Goal: Task Accomplishment & Management: Use online tool/utility

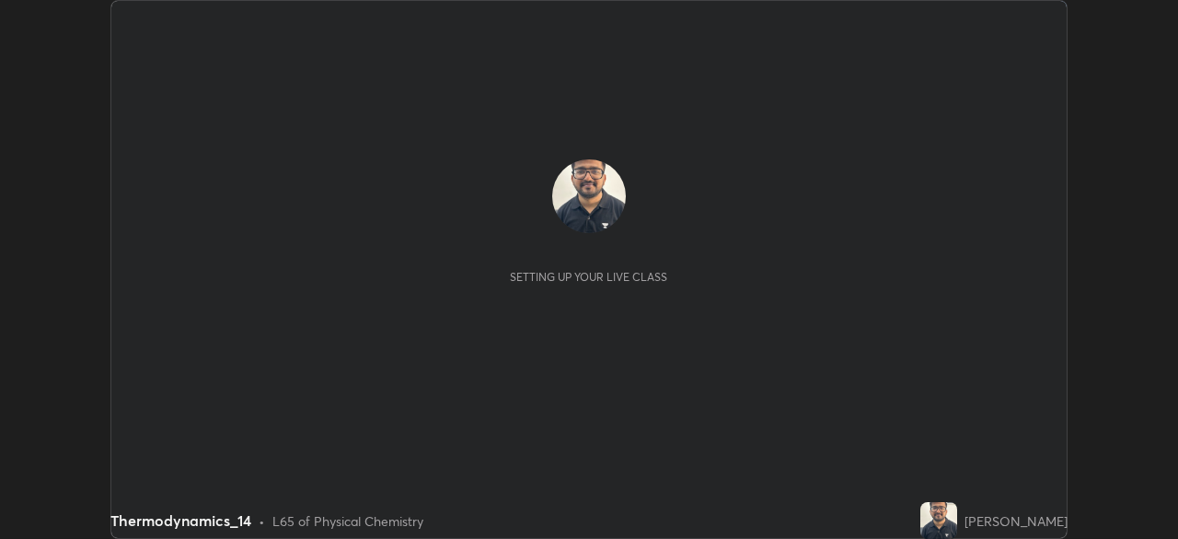
scroll to position [539, 1177]
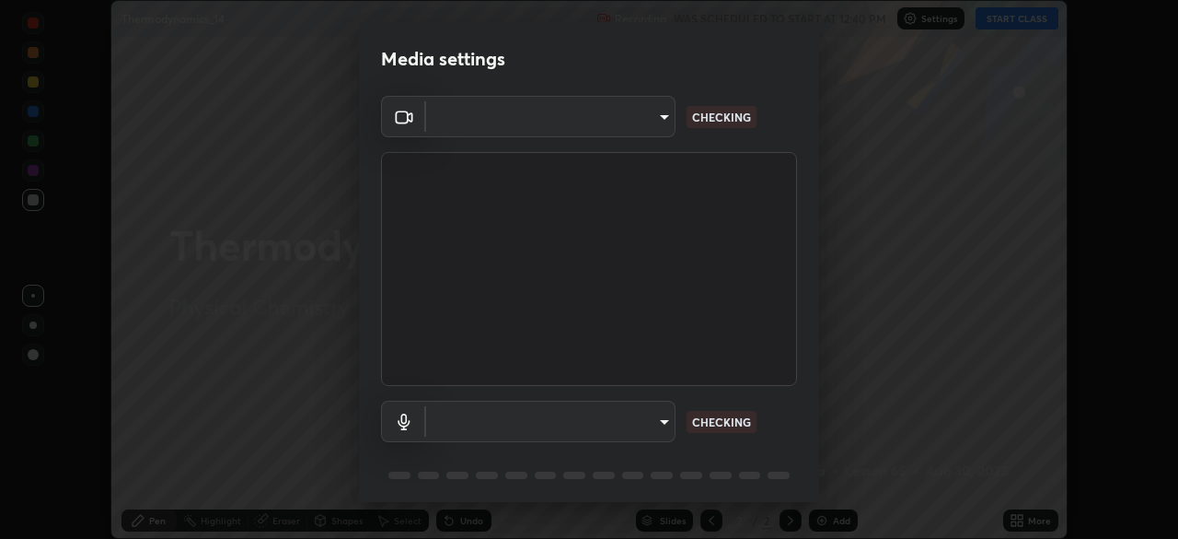
type input "55598c20c3627f74fde2fa62c56176c6afd958eb63f7086a397ce1464aa3371d"
type input "861658b58d042fad87b17363ecb42a7984753f583f5ec8986665d1372be9377d"
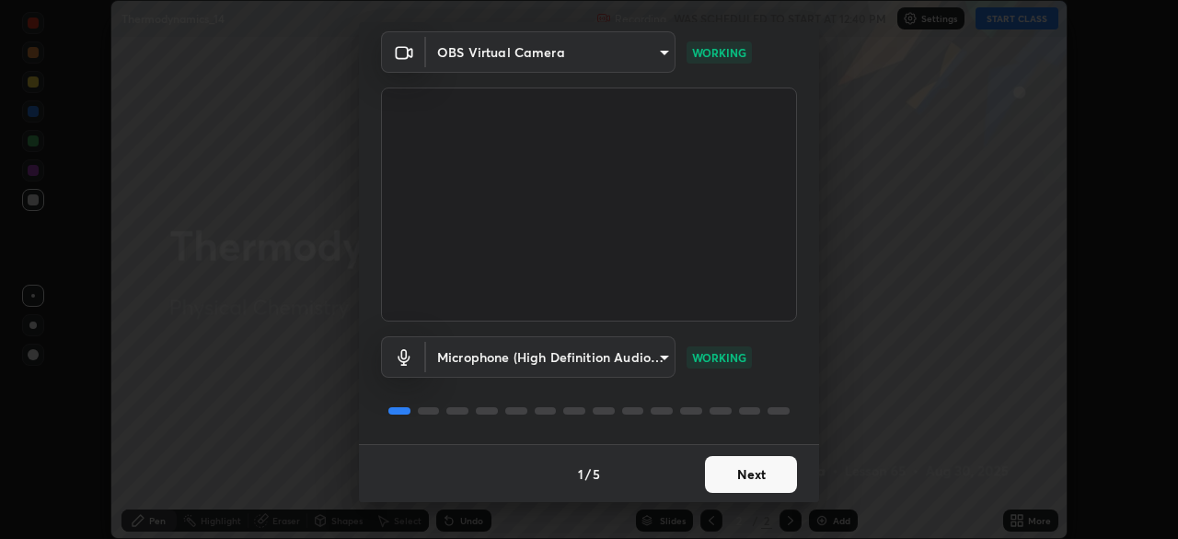
click at [724, 473] on button "Next" at bounding box center [751, 474] width 92 height 37
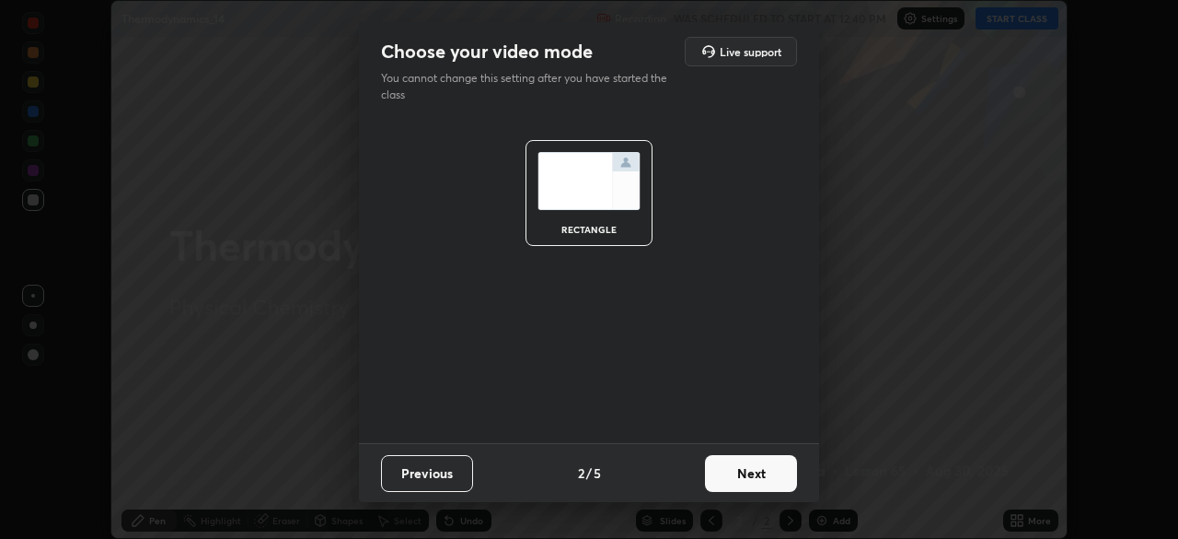
scroll to position [0, 0]
click at [729, 481] on button "Next" at bounding box center [751, 473] width 92 height 37
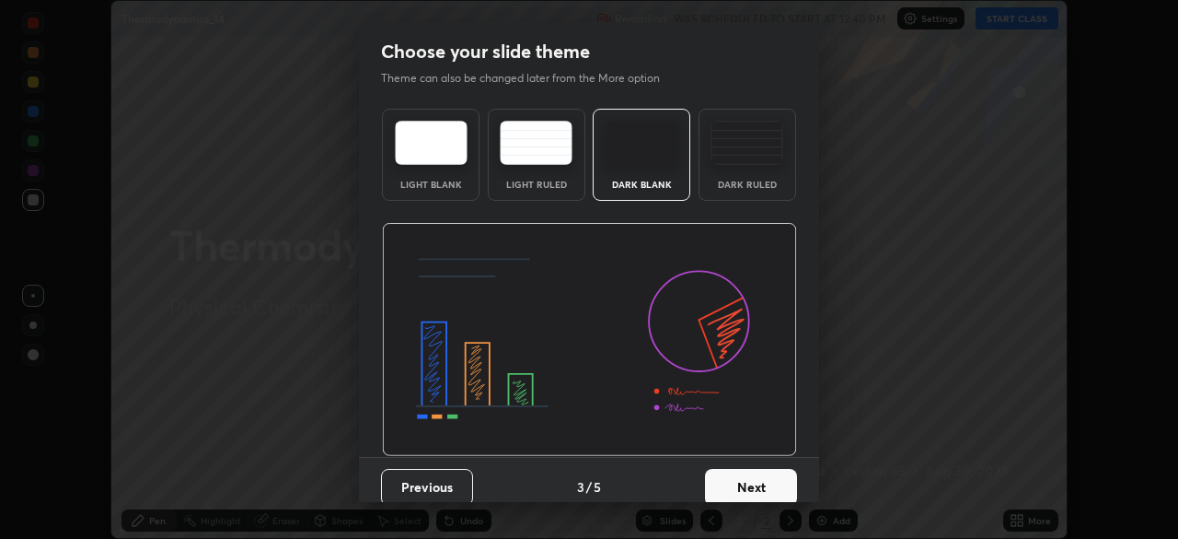
click at [731, 483] on button "Next" at bounding box center [751, 487] width 92 height 37
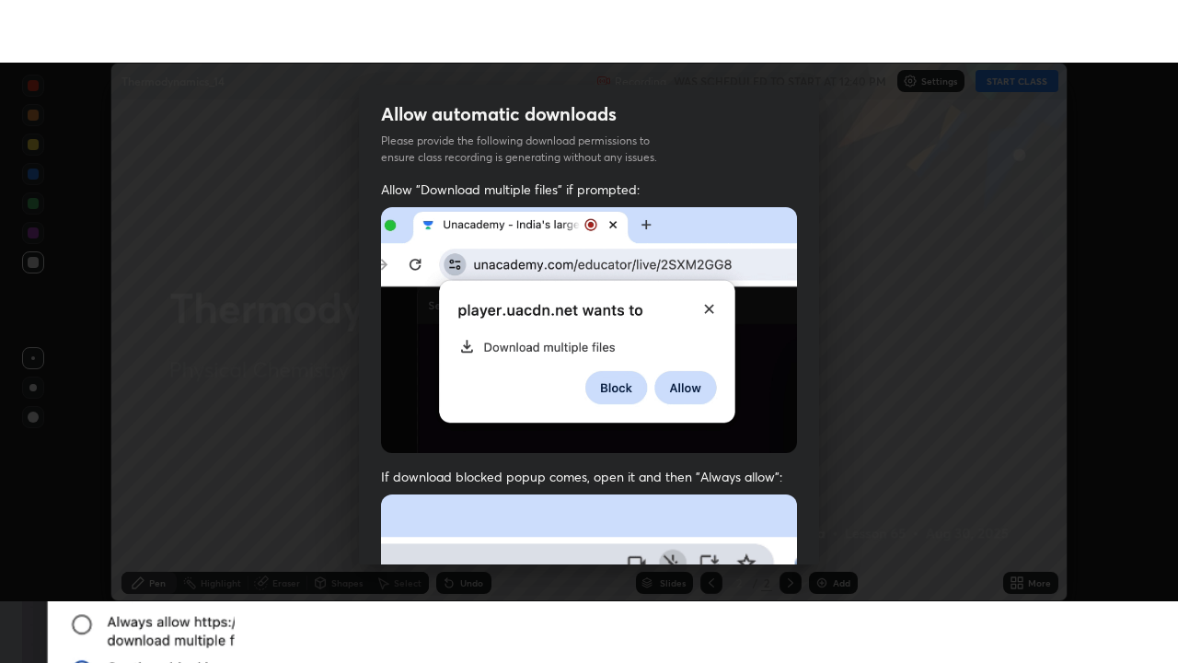
scroll to position [440, 0]
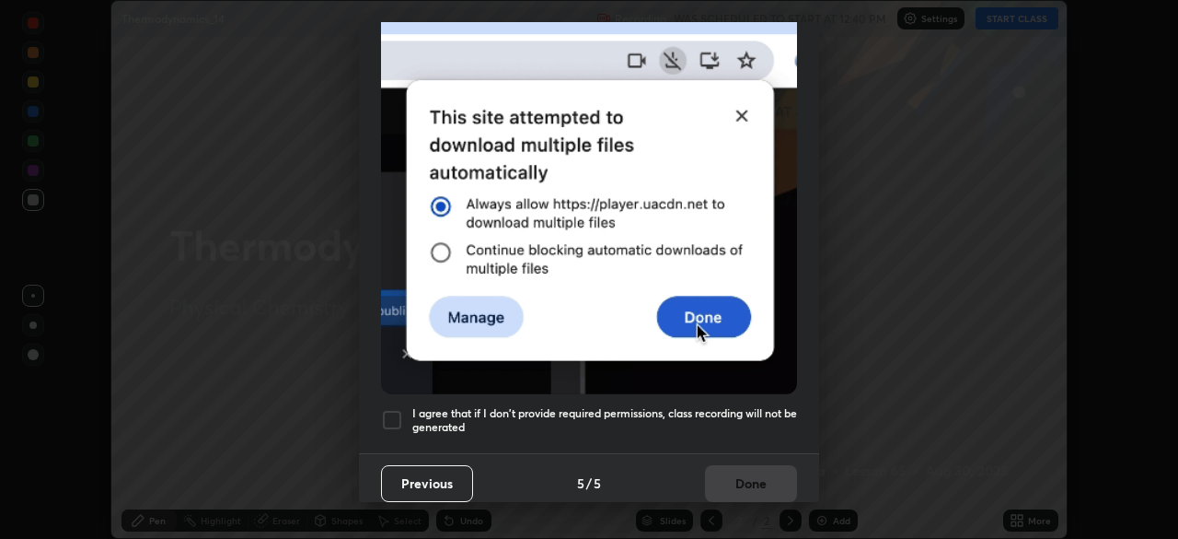
click at [388, 414] on div at bounding box center [392, 420] width 22 height 22
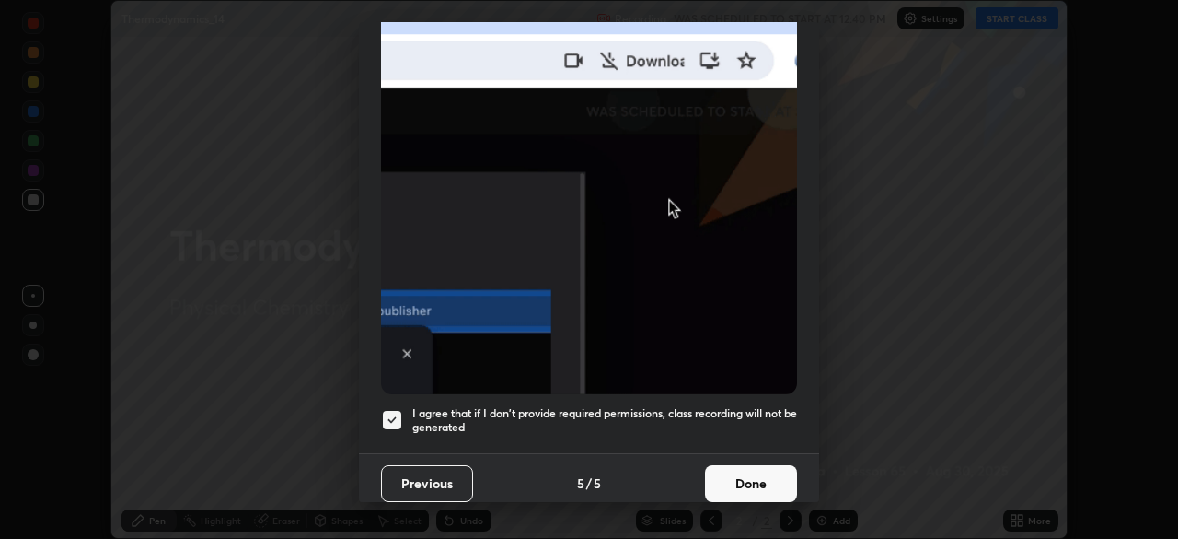
click at [735, 477] on button "Done" at bounding box center [751, 483] width 92 height 37
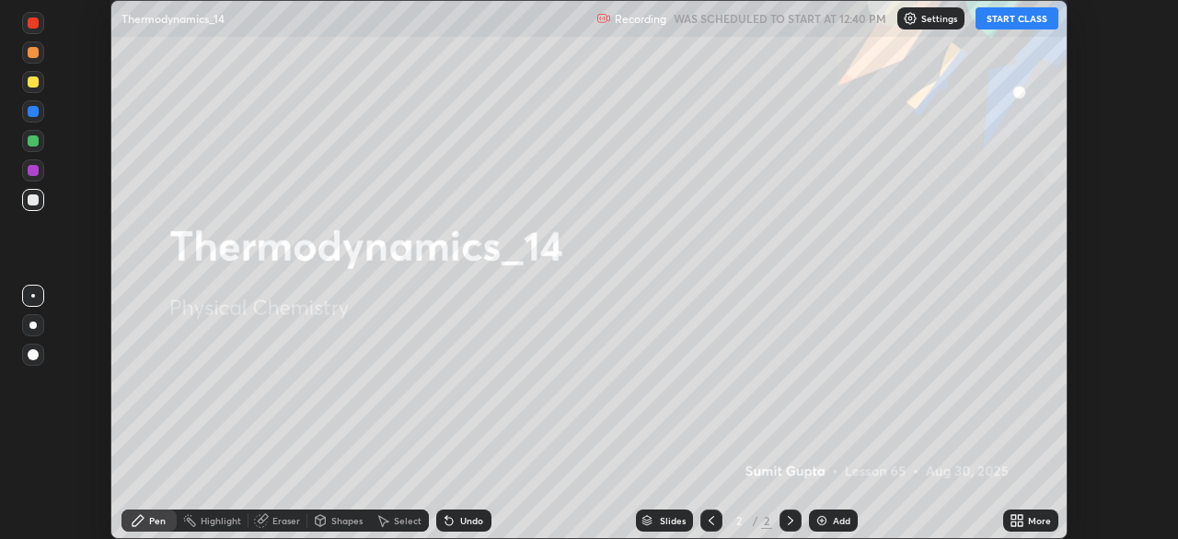
click at [1008, 17] on button "START CLASS" at bounding box center [1017, 18] width 83 height 22
click at [1020, 516] on icon at bounding box center [1020, 517] width 5 height 5
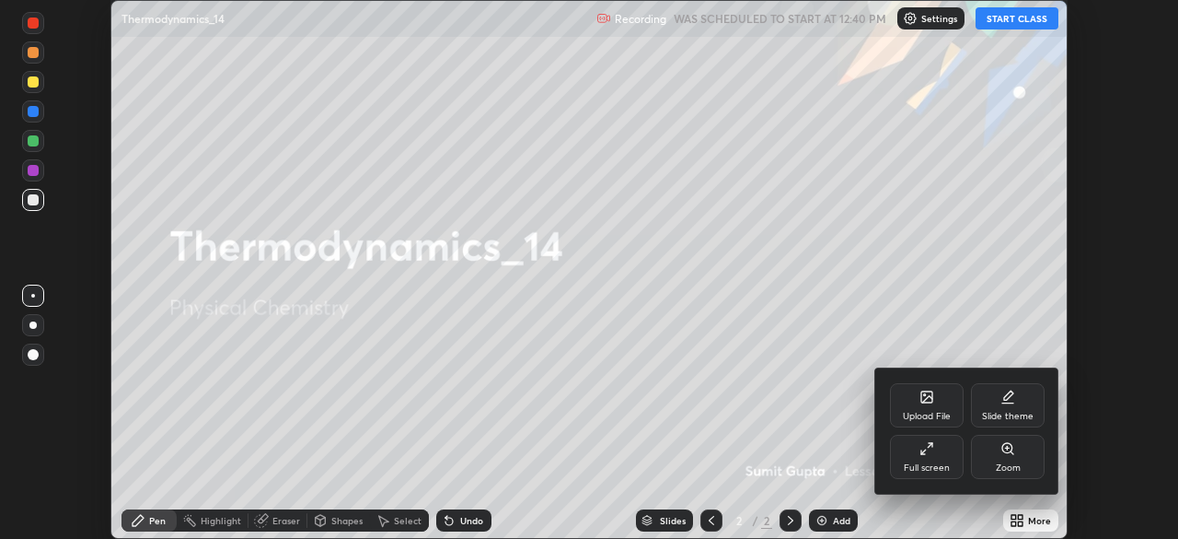
click at [908, 443] on div "Full screen" at bounding box center [927, 457] width 74 height 44
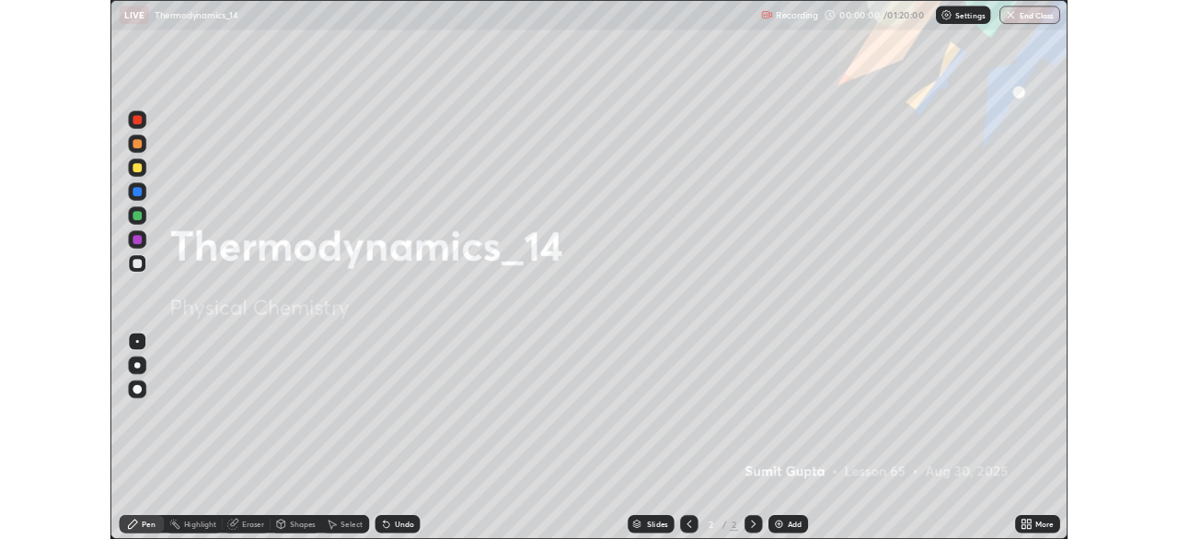
scroll to position [663, 1178]
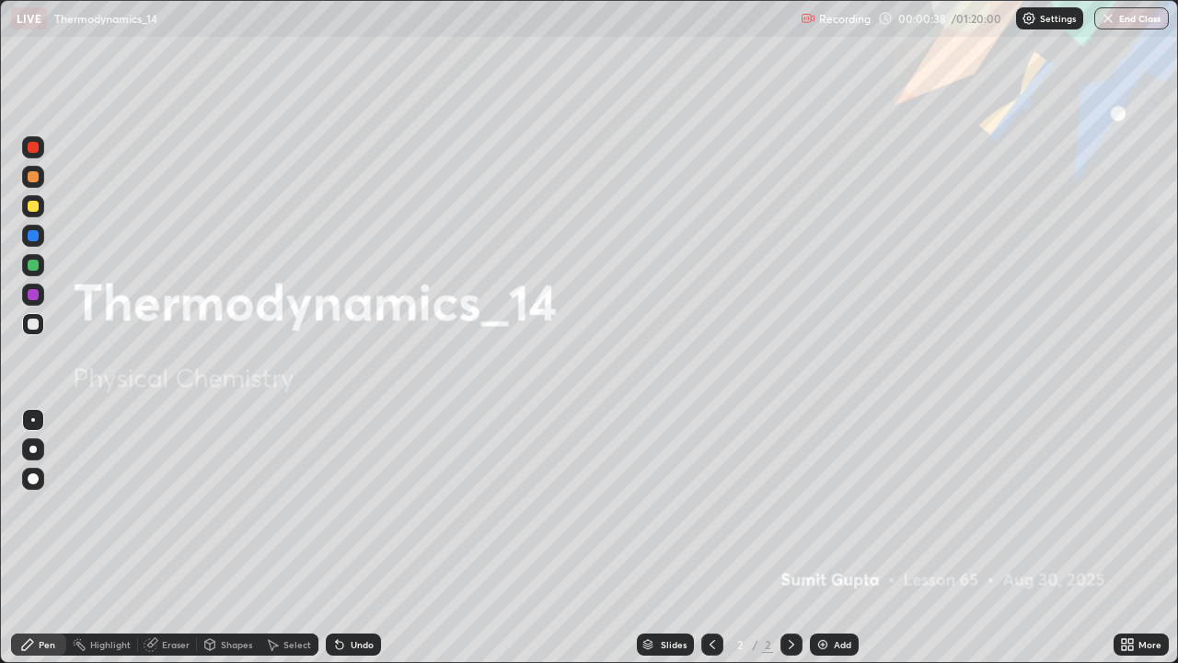
click at [819, 538] on img at bounding box center [823, 644] width 15 height 15
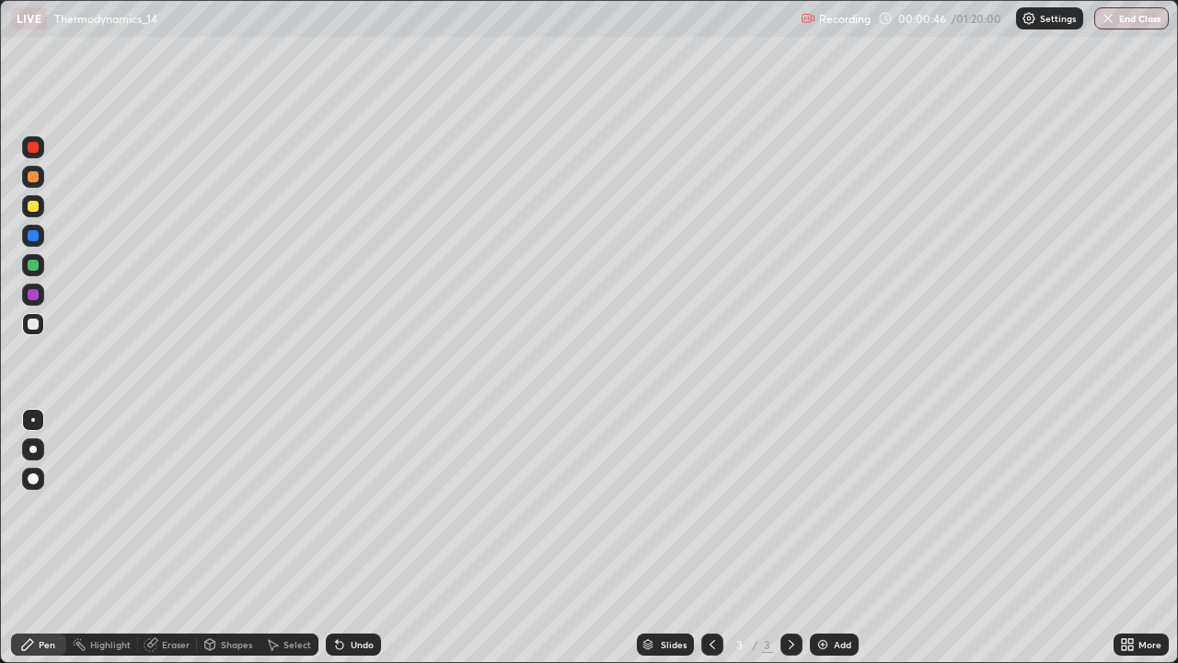
click at [32, 449] on div at bounding box center [32, 449] width 7 height 7
click at [33, 204] on div at bounding box center [33, 206] width 11 height 11
click at [26, 230] on div at bounding box center [33, 236] width 22 height 22
click at [33, 449] on div at bounding box center [32, 449] width 7 height 7
click at [31, 214] on div at bounding box center [33, 206] width 22 height 22
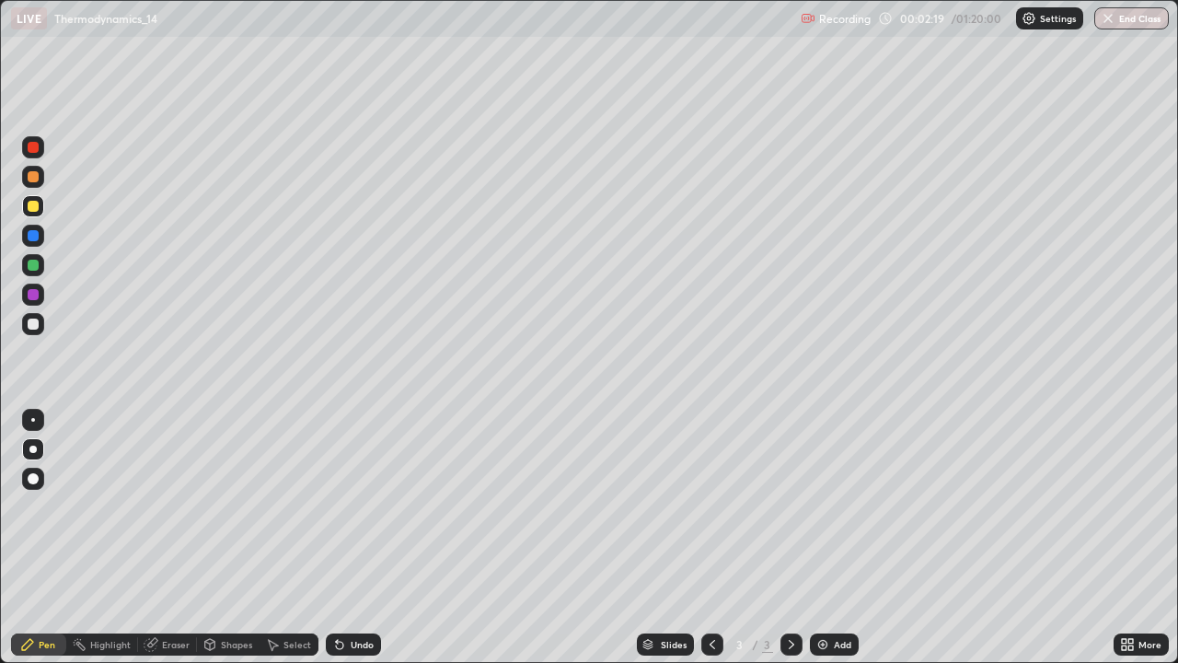
click at [29, 324] on div at bounding box center [33, 324] width 11 height 11
click at [32, 322] on div at bounding box center [33, 324] width 11 height 11
click at [30, 447] on div at bounding box center [32, 449] width 7 height 7
click at [29, 201] on div at bounding box center [33, 206] width 11 height 11
click at [37, 322] on div at bounding box center [33, 324] width 11 height 11
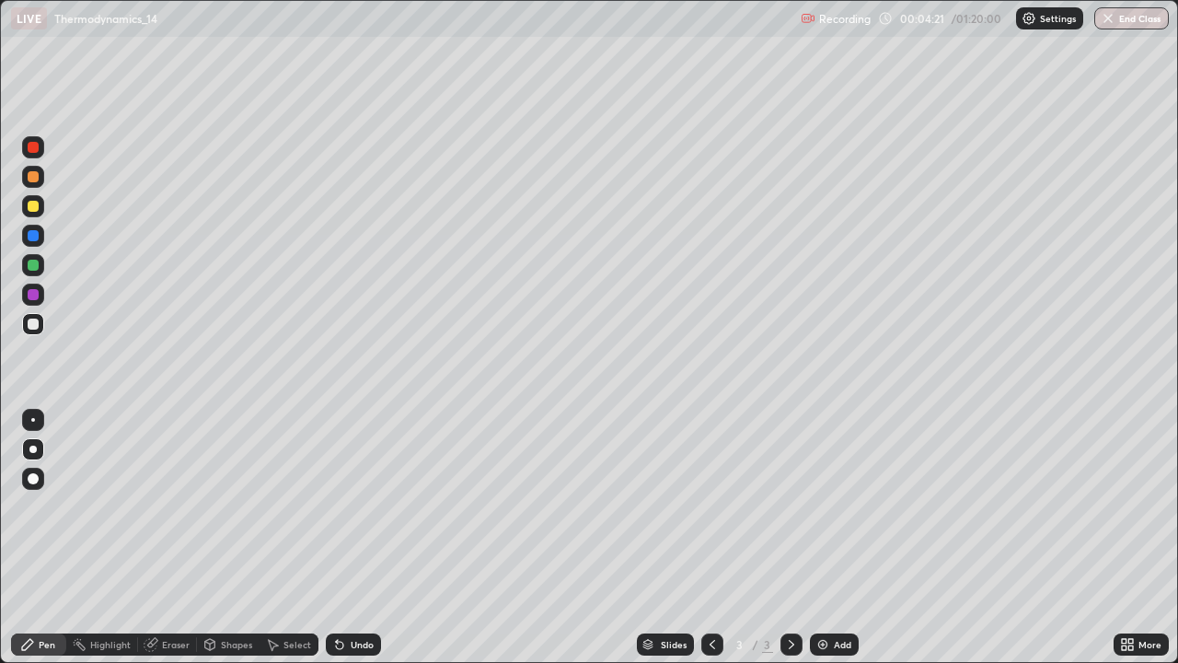
click at [843, 538] on div "Add" at bounding box center [842, 644] width 17 height 9
click at [36, 239] on div at bounding box center [33, 235] width 11 height 11
click at [826, 538] on img at bounding box center [823, 644] width 15 height 15
click at [35, 204] on div at bounding box center [33, 206] width 11 height 11
click at [31, 230] on div at bounding box center [33, 235] width 11 height 11
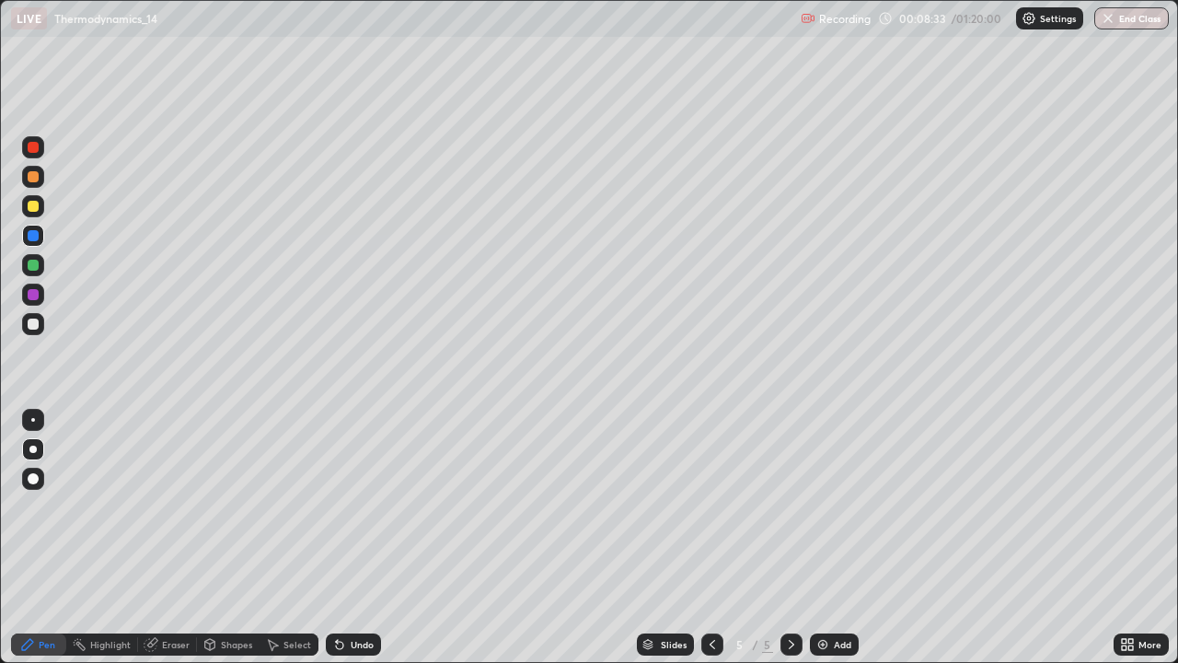
click at [351, 538] on div "Undo" at bounding box center [362, 644] width 23 height 9
click at [351, 538] on div "Undo" at bounding box center [353, 644] width 55 height 22
click at [821, 538] on img at bounding box center [823, 644] width 15 height 15
click at [713, 538] on icon at bounding box center [713, 644] width 6 height 9
click at [339, 538] on icon at bounding box center [339, 645] width 7 height 7
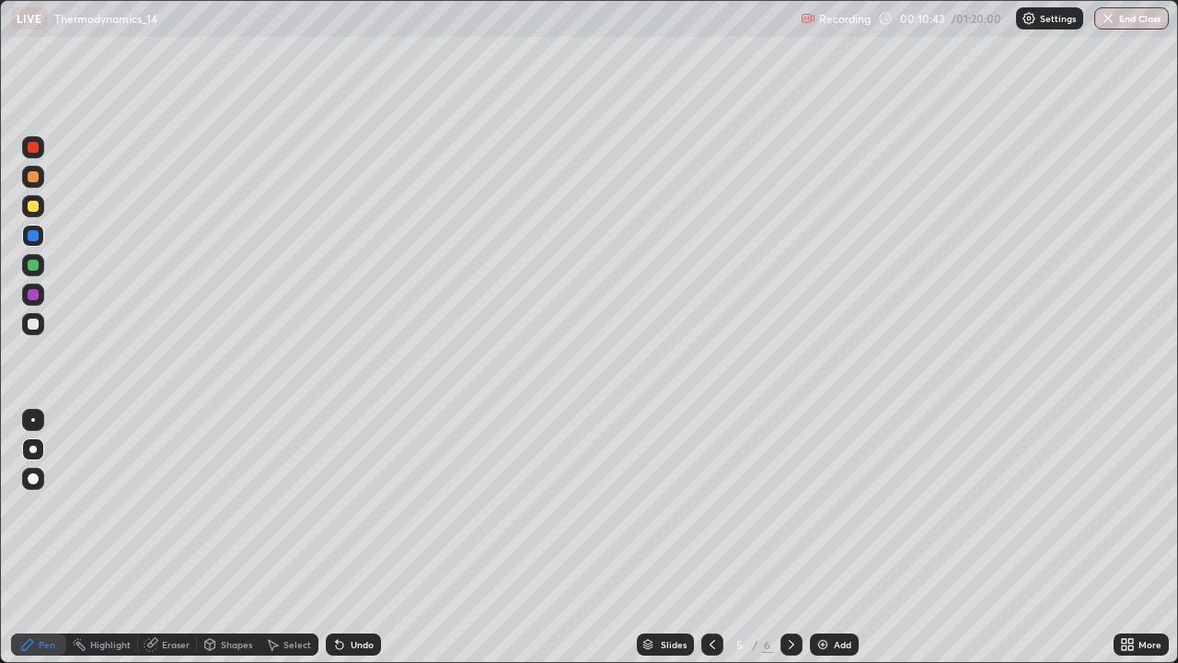
click at [30, 209] on div at bounding box center [33, 206] width 11 height 11
click at [825, 538] on img at bounding box center [823, 644] width 15 height 15
click at [33, 206] on div at bounding box center [33, 206] width 11 height 11
click at [37, 333] on div at bounding box center [33, 324] width 22 height 22
click at [32, 299] on div at bounding box center [33, 294] width 11 height 11
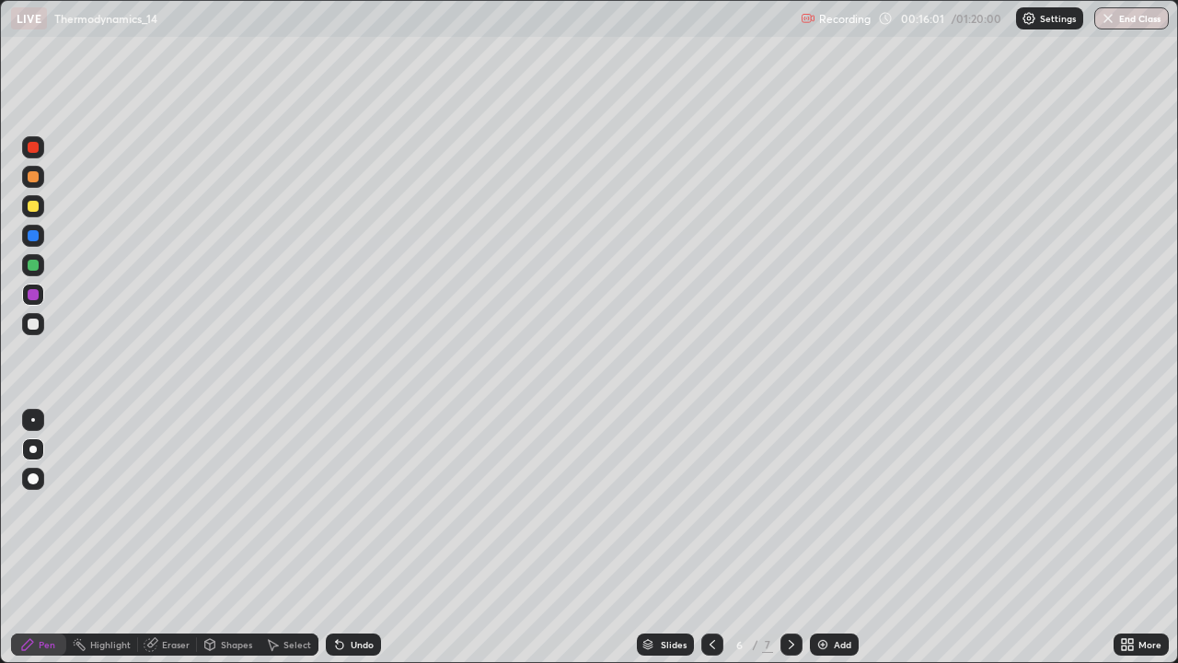
click at [790, 538] on div at bounding box center [792, 644] width 22 height 37
click at [30, 180] on div at bounding box center [33, 176] width 11 height 11
click at [36, 203] on div at bounding box center [33, 206] width 11 height 11
click at [351, 538] on div "Undo" at bounding box center [362, 644] width 23 height 9
click at [346, 538] on div "Undo" at bounding box center [353, 644] width 55 height 22
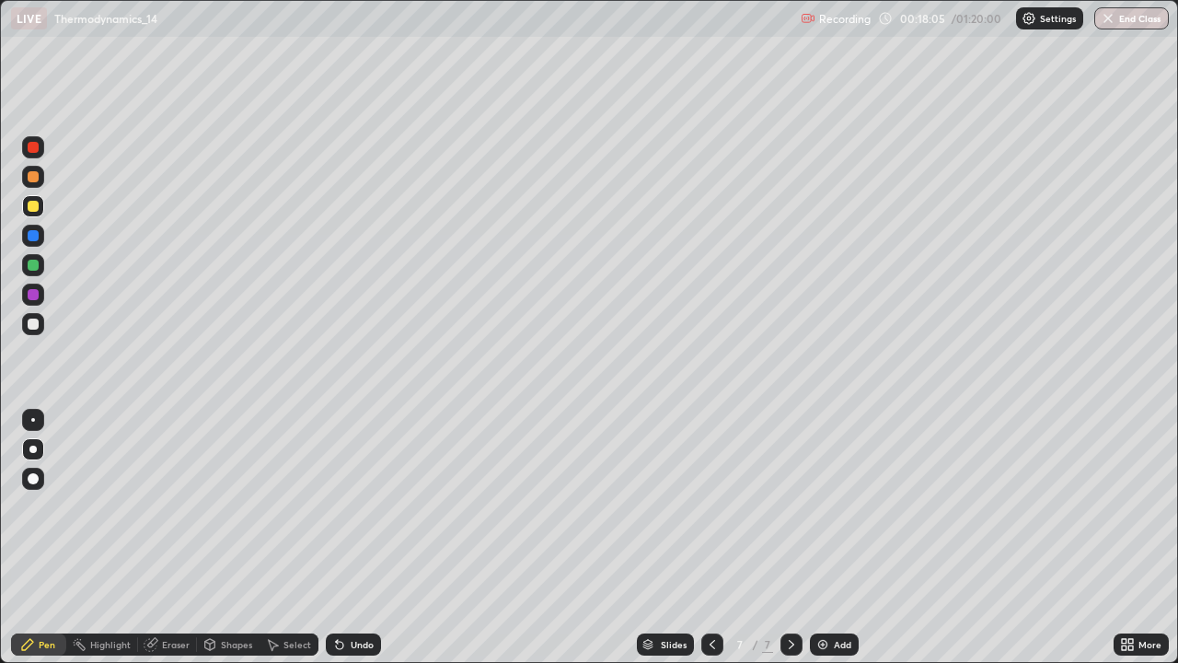
click at [337, 538] on icon at bounding box center [339, 645] width 7 height 7
click at [173, 538] on div "Eraser" at bounding box center [176, 644] width 28 height 9
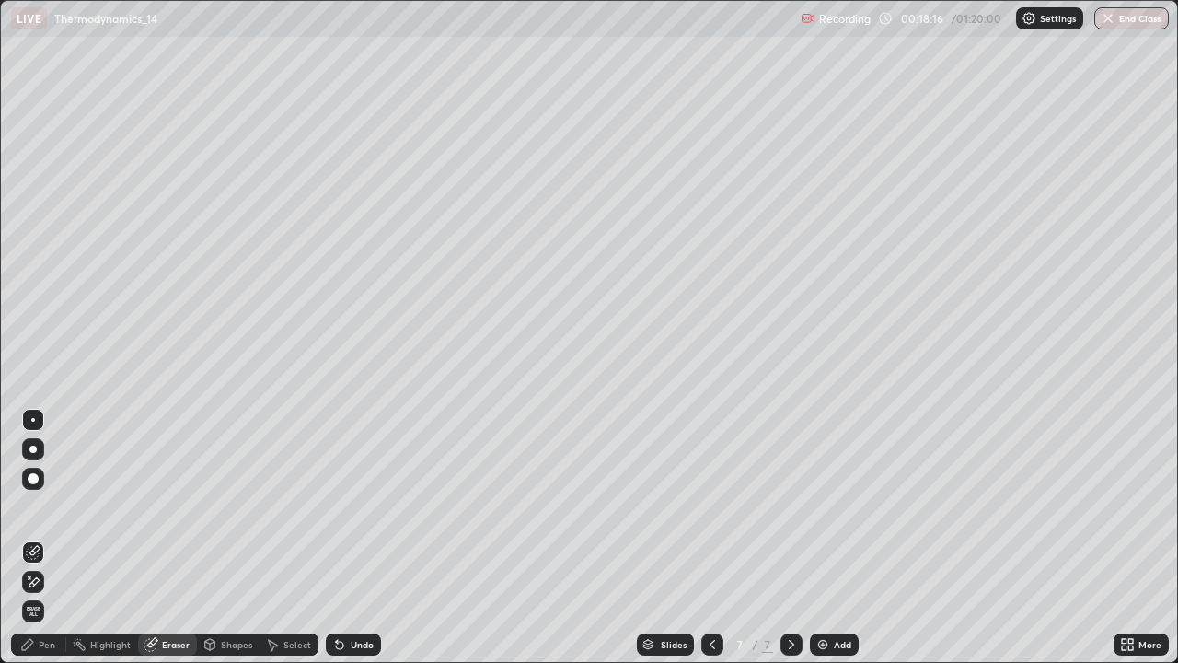
click at [33, 538] on icon at bounding box center [27, 644] width 15 height 15
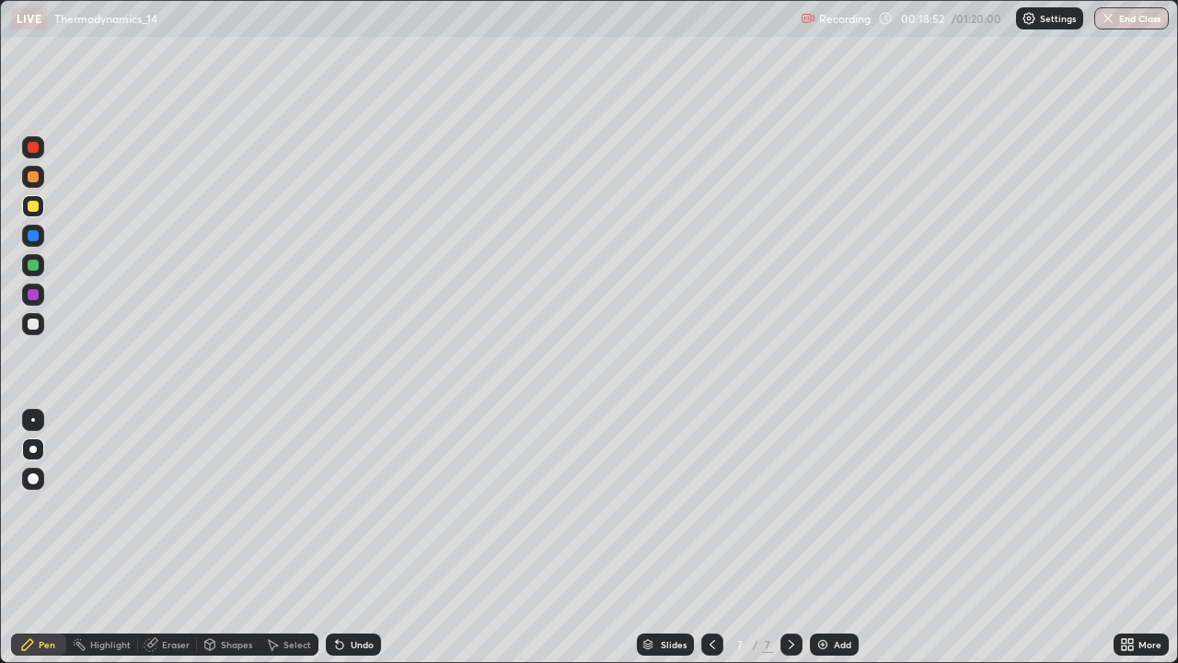
click at [825, 538] on img at bounding box center [823, 644] width 15 height 15
click at [722, 538] on div at bounding box center [712, 644] width 22 height 37
click at [792, 538] on div at bounding box center [792, 644] width 22 height 22
click at [33, 326] on div at bounding box center [33, 324] width 11 height 11
click at [719, 538] on div at bounding box center [712, 644] width 22 height 22
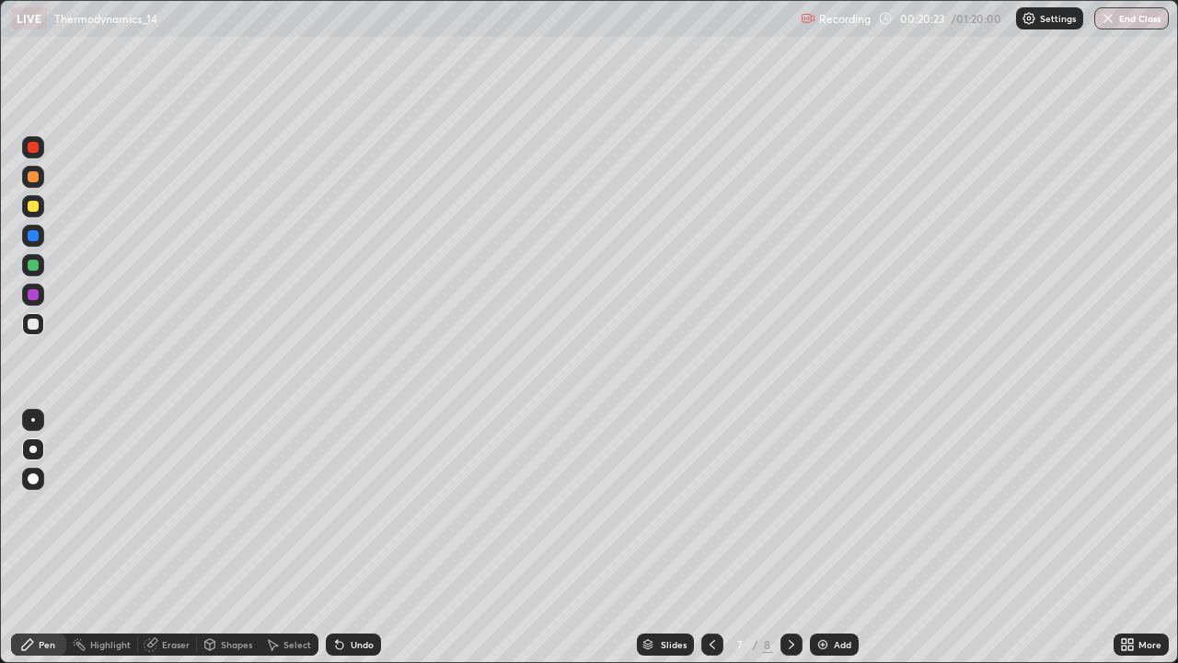
click at [797, 538] on icon at bounding box center [791, 644] width 15 height 15
click at [342, 538] on icon at bounding box center [339, 644] width 15 height 15
click at [346, 538] on div "Undo" at bounding box center [353, 644] width 55 height 22
click at [341, 538] on icon at bounding box center [339, 645] width 7 height 7
click at [0, 284] on div "Setting up your live class" at bounding box center [589, 331] width 1178 height 663
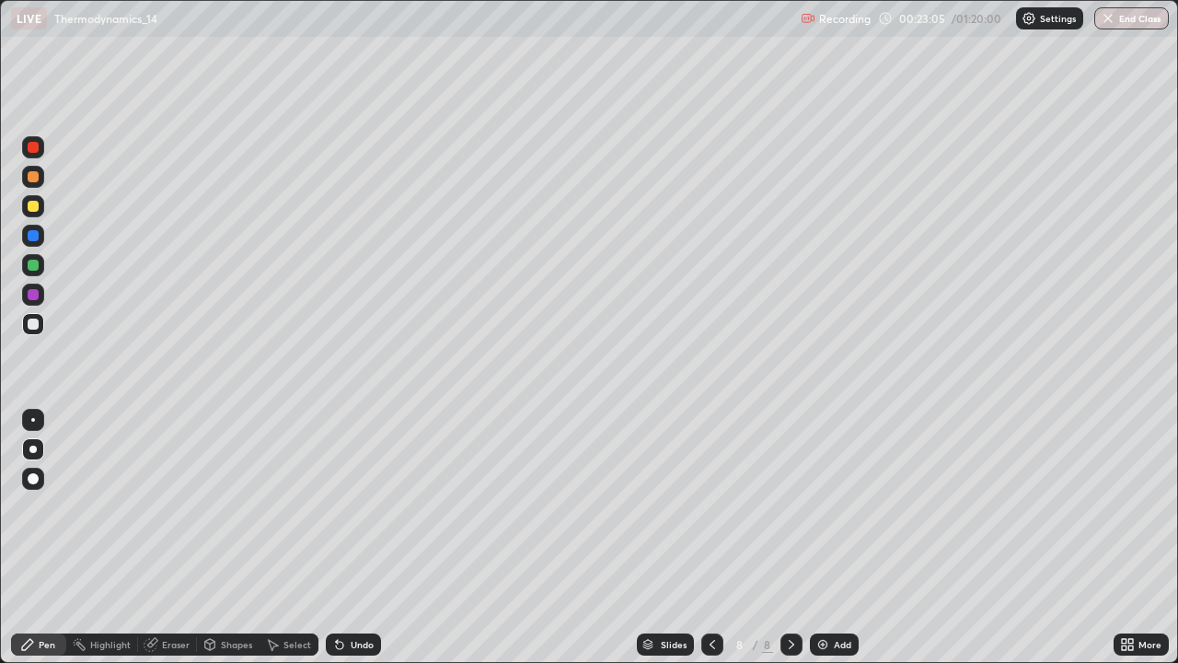
click at [31, 265] on div at bounding box center [33, 265] width 11 height 11
click at [825, 538] on div "Add" at bounding box center [834, 644] width 49 height 22
click at [32, 208] on div at bounding box center [33, 206] width 11 height 11
click at [711, 538] on icon at bounding box center [712, 644] width 15 height 15
click at [790, 538] on icon at bounding box center [791, 644] width 15 height 15
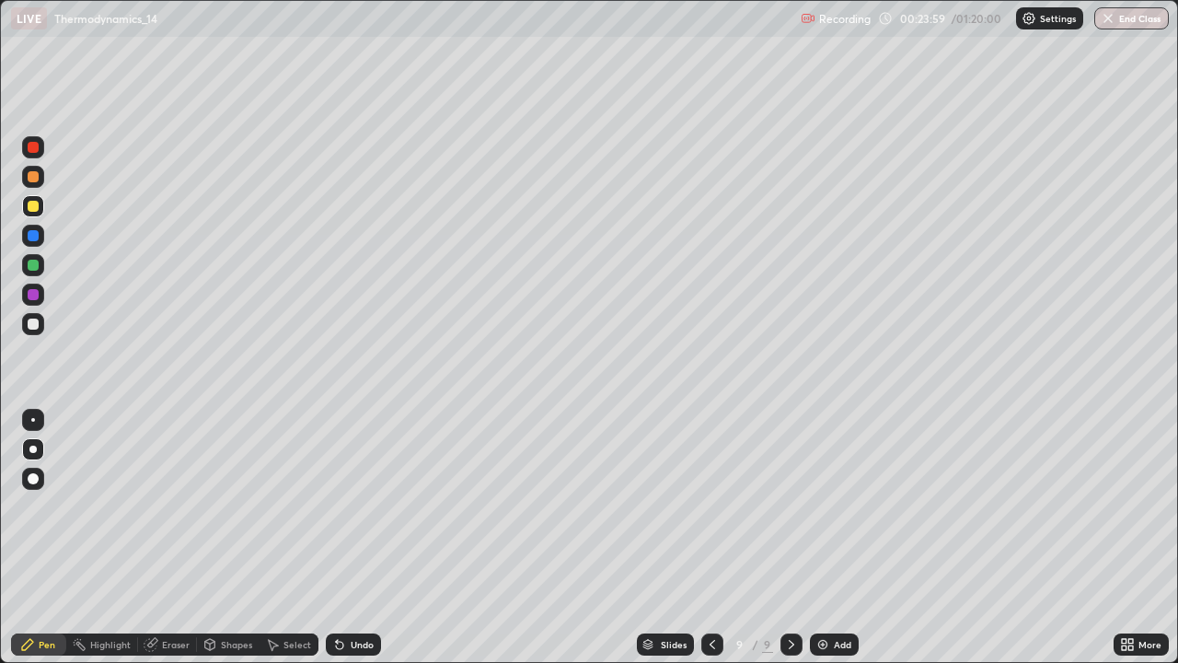
click at [31, 179] on div at bounding box center [33, 176] width 11 height 11
click at [31, 322] on div at bounding box center [33, 324] width 11 height 11
click at [42, 202] on div at bounding box center [33, 206] width 22 height 22
click at [41, 234] on div at bounding box center [33, 236] width 22 height 22
click at [31, 328] on div at bounding box center [33, 324] width 11 height 11
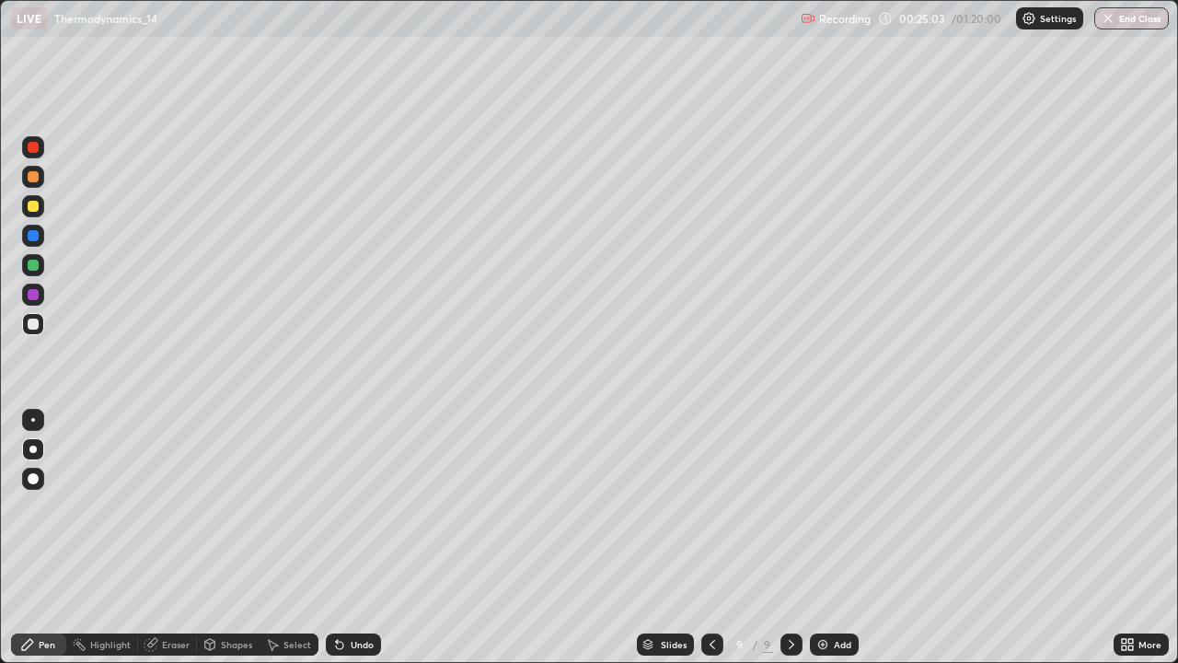
click at [31, 211] on div at bounding box center [33, 206] width 11 height 11
click at [293, 538] on div "Select" at bounding box center [289, 644] width 59 height 22
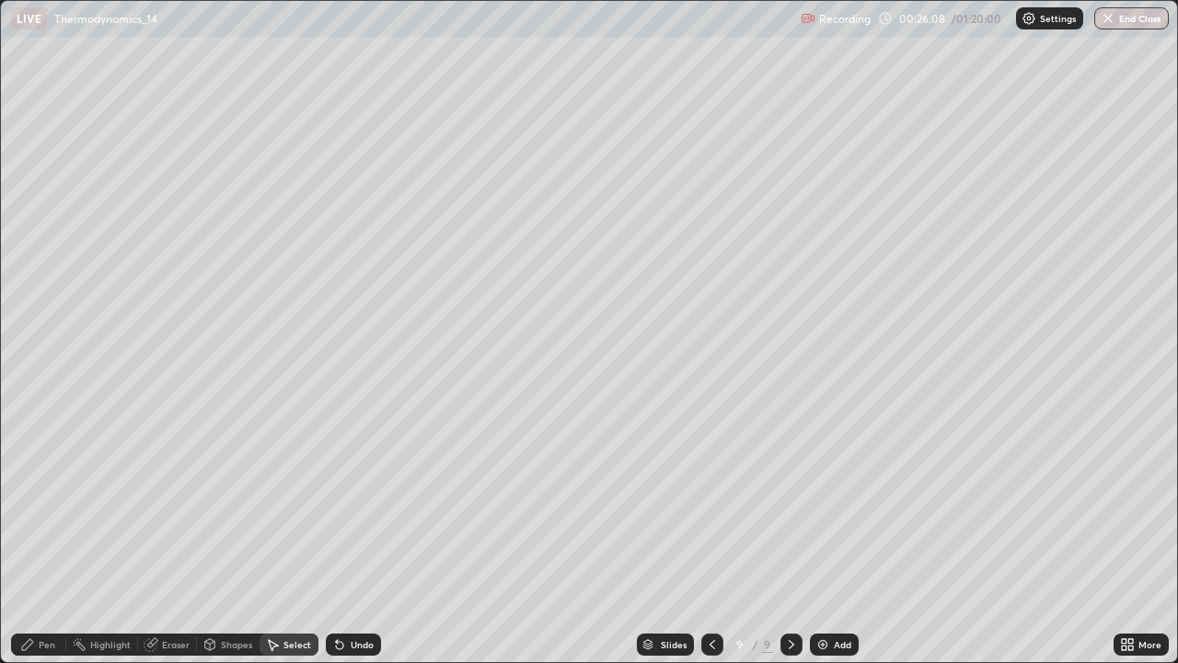
click at [47, 538] on div "Pen" at bounding box center [38, 644] width 55 height 22
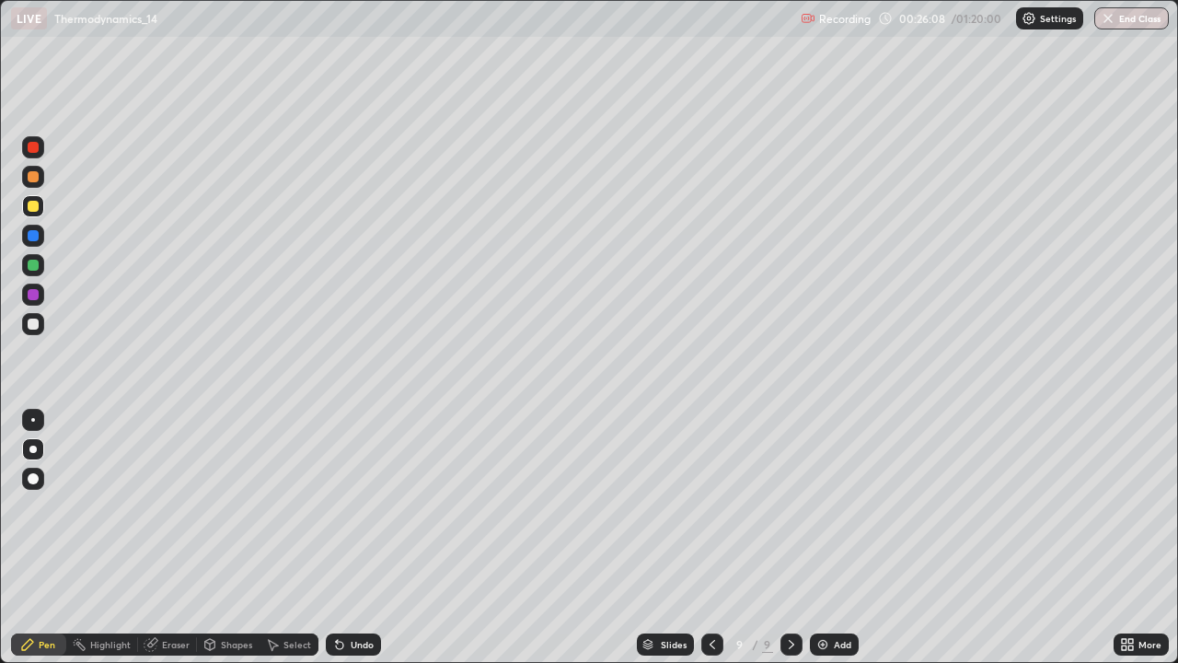
click at [33, 319] on div at bounding box center [33, 324] width 11 height 11
click at [341, 538] on icon at bounding box center [339, 645] width 7 height 7
click at [351, 538] on div "Undo" at bounding box center [362, 644] width 23 height 9
click at [353, 538] on div "Undo" at bounding box center [362, 644] width 23 height 9
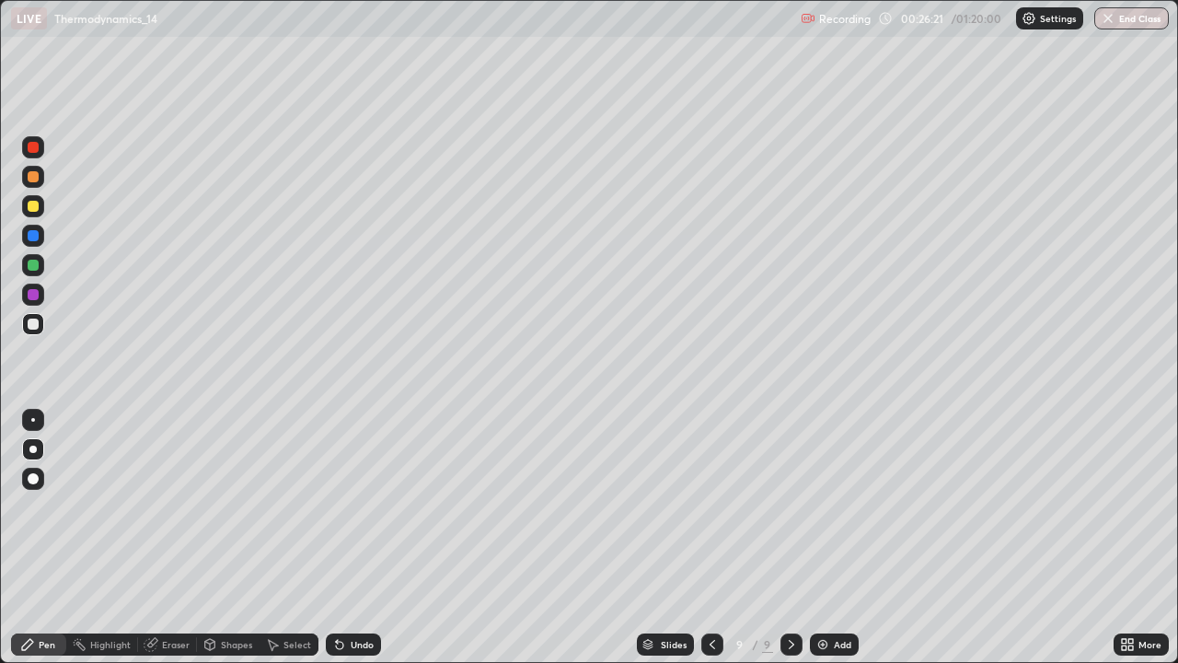
click at [353, 538] on div "Undo" at bounding box center [362, 644] width 23 height 9
click at [356, 538] on div "Undo" at bounding box center [362, 644] width 23 height 9
click at [362, 538] on div "Undo" at bounding box center [362, 644] width 23 height 9
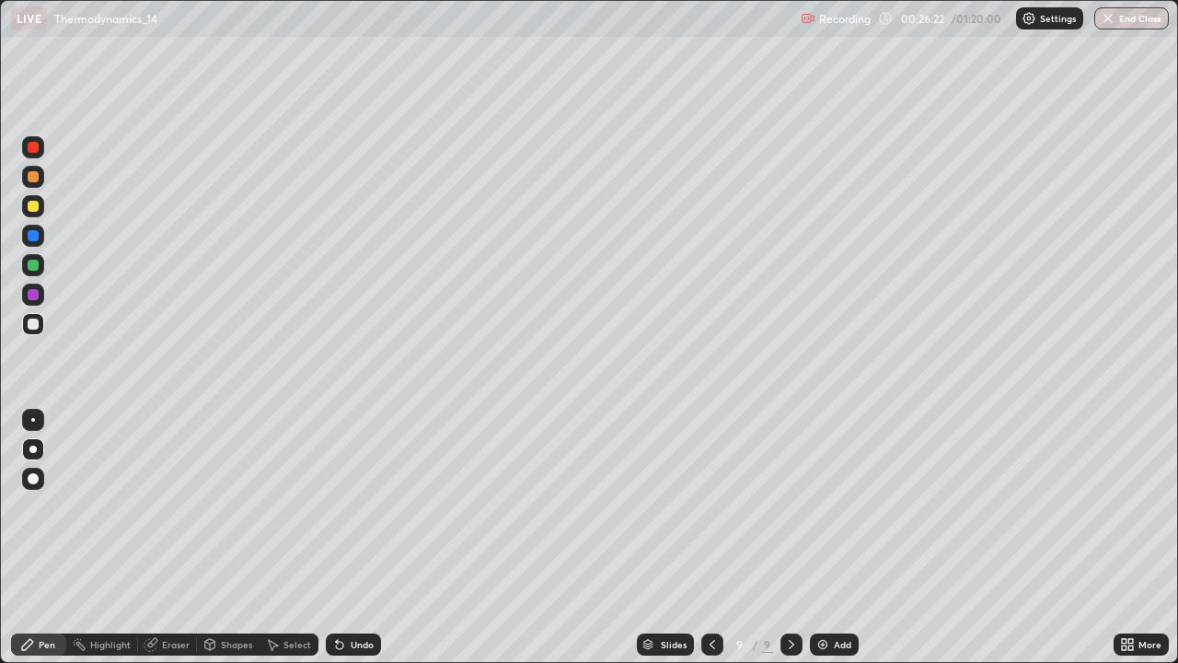
click at [364, 538] on div "Undo" at bounding box center [362, 644] width 23 height 9
click at [360, 538] on div "Undo" at bounding box center [362, 644] width 23 height 9
click at [350, 538] on div "Undo" at bounding box center [353, 644] width 55 height 22
click at [353, 538] on div "Undo" at bounding box center [353, 644] width 55 height 22
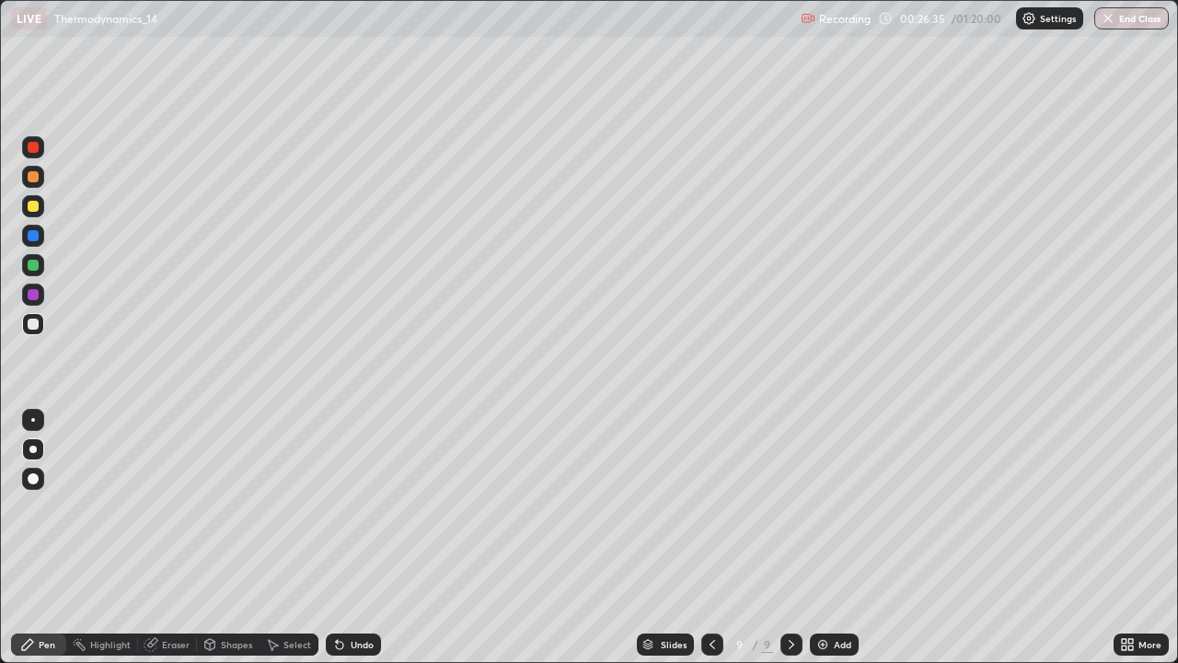
click at [353, 538] on div "Undo" at bounding box center [353, 644] width 55 height 22
click at [24, 291] on div at bounding box center [33, 295] width 22 height 22
click at [786, 538] on div at bounding box center [792, 644] width 22 height 22
click at [977, 538] on div "Slides 9 / 9 Add" at bounding box center [747, 644] width 733 height 37
click at [829, 538] on div "Add" at bounding box center [834, 644] width 49 height 22
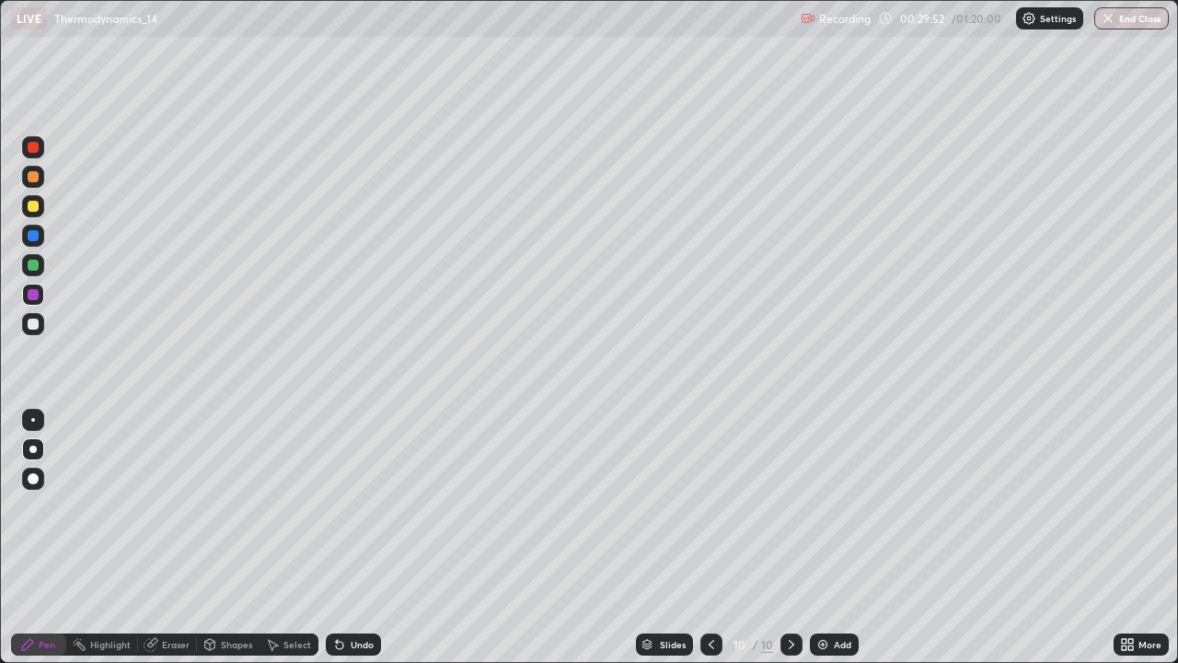
click at [37, 319] on div at bounding box center [33, 324] width 11 height 11
click at [31, 206] on div at bounding box center [33, 206] width 11 height 11
click at [352, 538] on div "Undo" at bounding box center [353, 644] width 55 height 22
click at [348, 538] on div "Undo" at bounding box center [353, 644] width 55 height 22
click at [35, 263] on div at bounding box center [33, 265] width 11 height 11
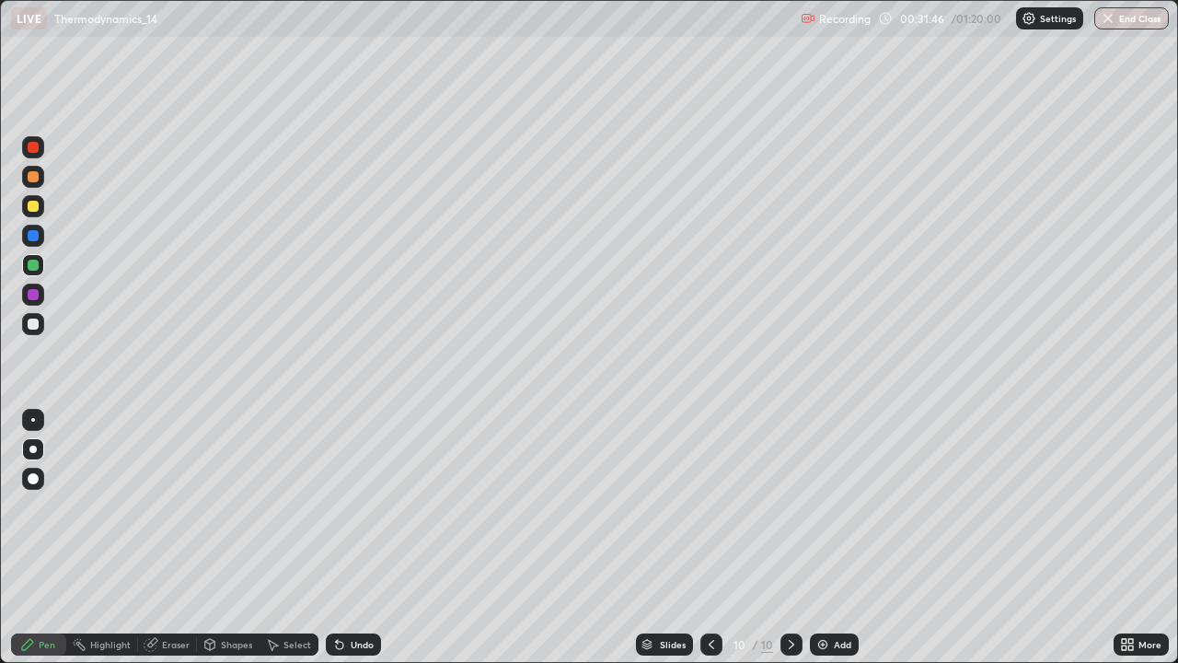
click at [167, 538] on div "Eraser" at bounding box center [176, 644] width 28 height 9
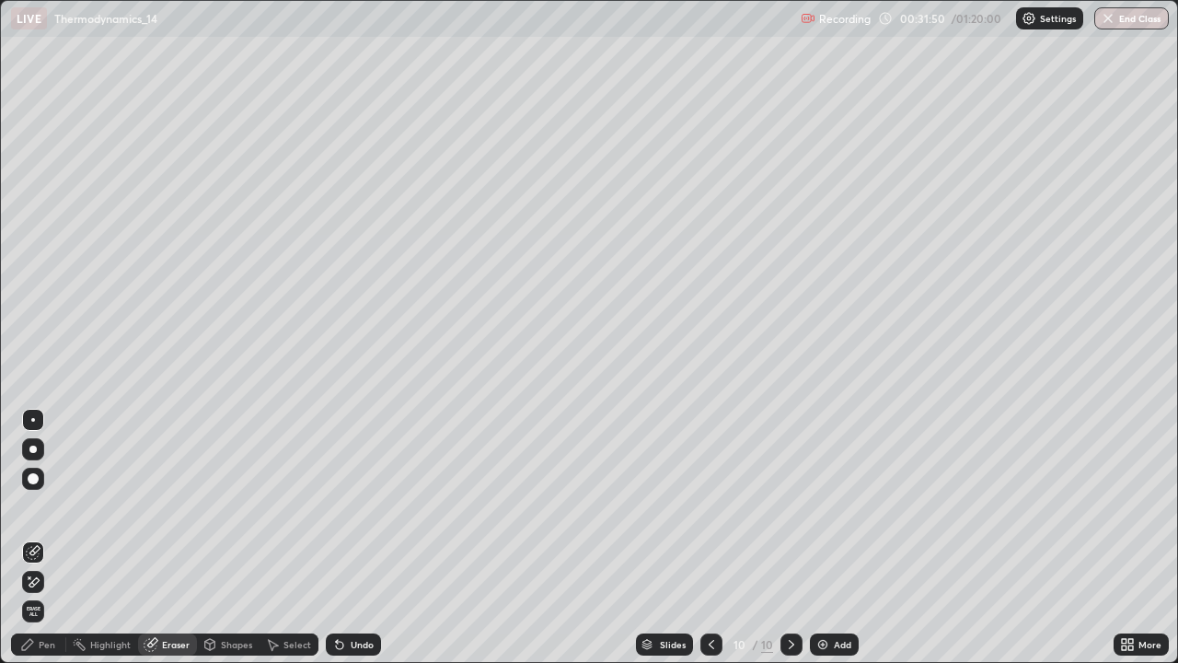
click at [48, 538] on div "Pen" at bounding box center [38, 644] width 55 height 22
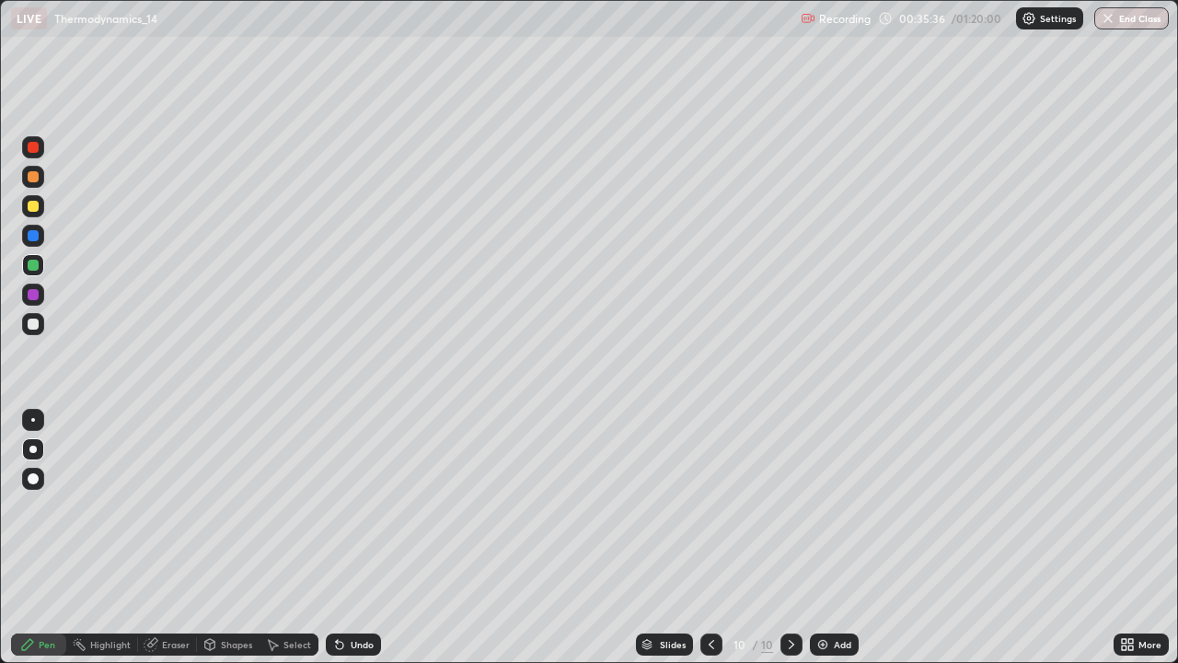
click at [791, 538] on icon at bounding box center [791, 644] width 15 height 15
click at [837, 538] on div "Add" at bounding box center [834, 644] width 49 height 22
click at [31, 272] on div at bounding box center [33, 265] width 22 height 22
click at [35, 204] on div at bounding box center [33, 206] width 11 height 11
click at [341, 538] on icon at bounding box center [339, 644] width 15 height 15
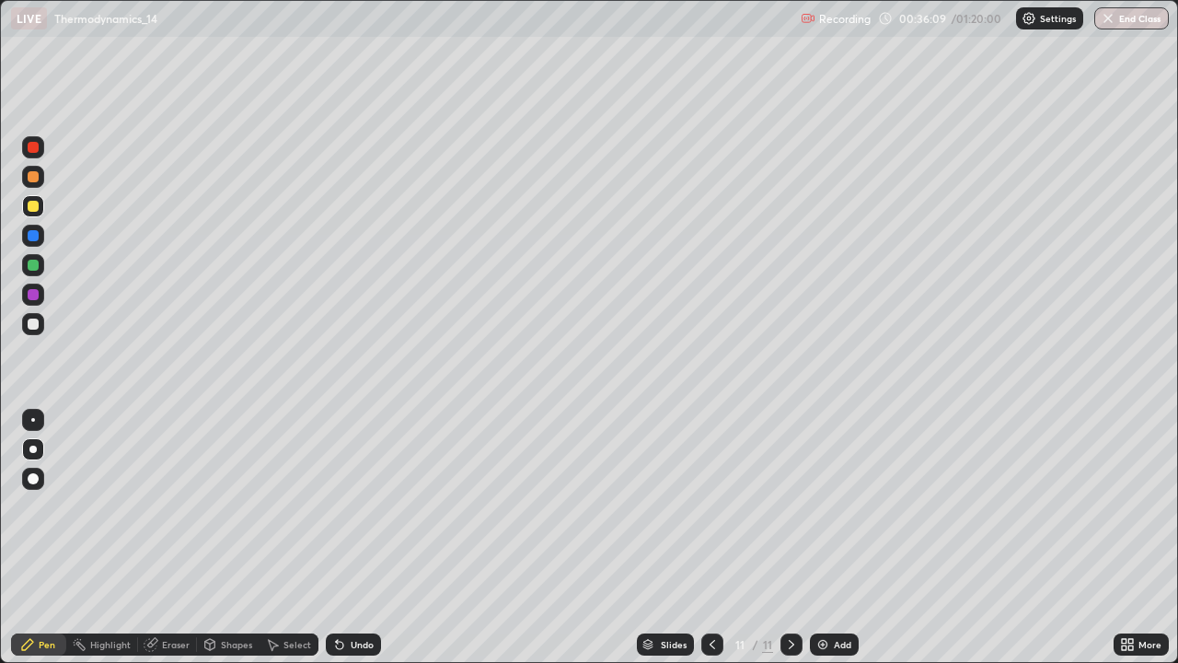
click at [341, 538] on icon at bounding box center [339, 644] width 15 height 15
click at [832, 538] on div "Add" at bounding box center [834, 644] width 49 height 22
click at [342, 538] on icon at bounding box center [339, 644] width 15 height 15
click at [339, 538] on icon at bounding box center [339, 645] width 7 height 7
click at [340, 538] on icon at bounding box center [339, 645] width 7 height 7
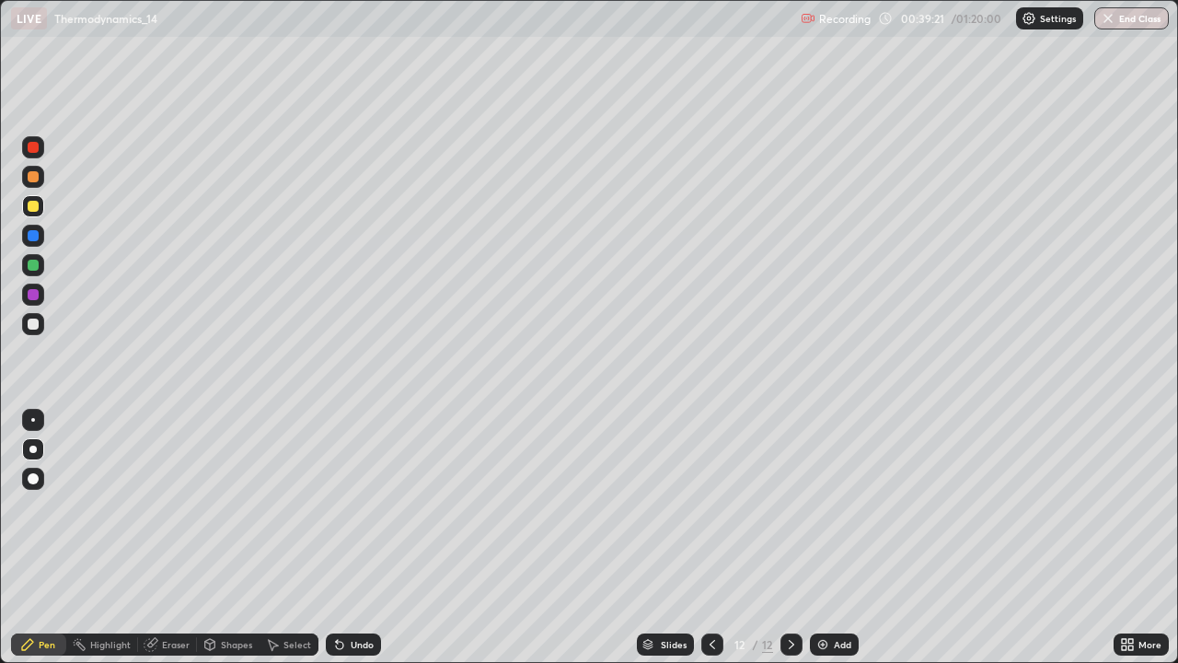
click at [342, 538] on icon at bounding box center [339, 644] width 15 height 15
click at [348, 538] on div "Undo" at bounding box center [353, 644] width 55 height 22
click at [709, 538] on icon at bounding box center [712, 644] width 15 height 15
click at [790, 538] on icon at bounding box center [791, 644] width 15 height 15
click at [710, 538] on div at bounding box center [712, 644] width 22 height 22
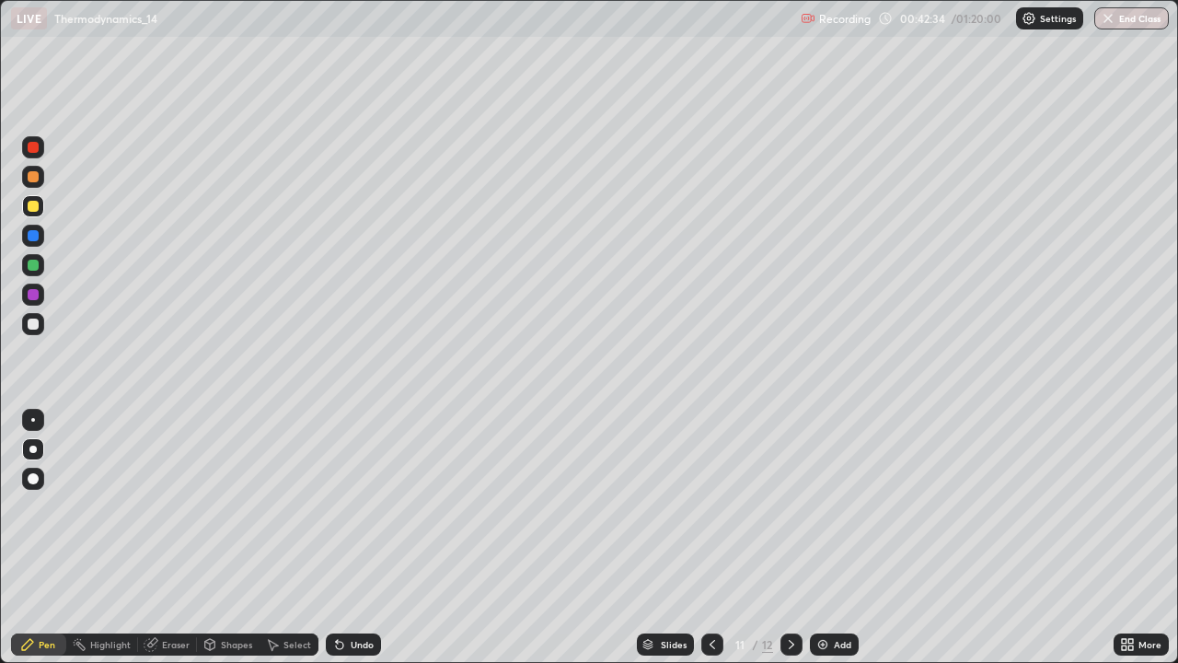
click at [41, 322] on div at bounding box center [33, 324] width 22 height 22
click at [352, 538] on div "Undo" at bounding box center [362, 644] width 23 height 9
click at [351, 538] on div "Undo" at bounding box center [362, 644] width 23 height 9
click at [352, 538] on div "Undo" at bounding box center [362, 644] width 23 height 9
click at [792, 538] on icon at bounding box center [791, 644] width 15 height 15
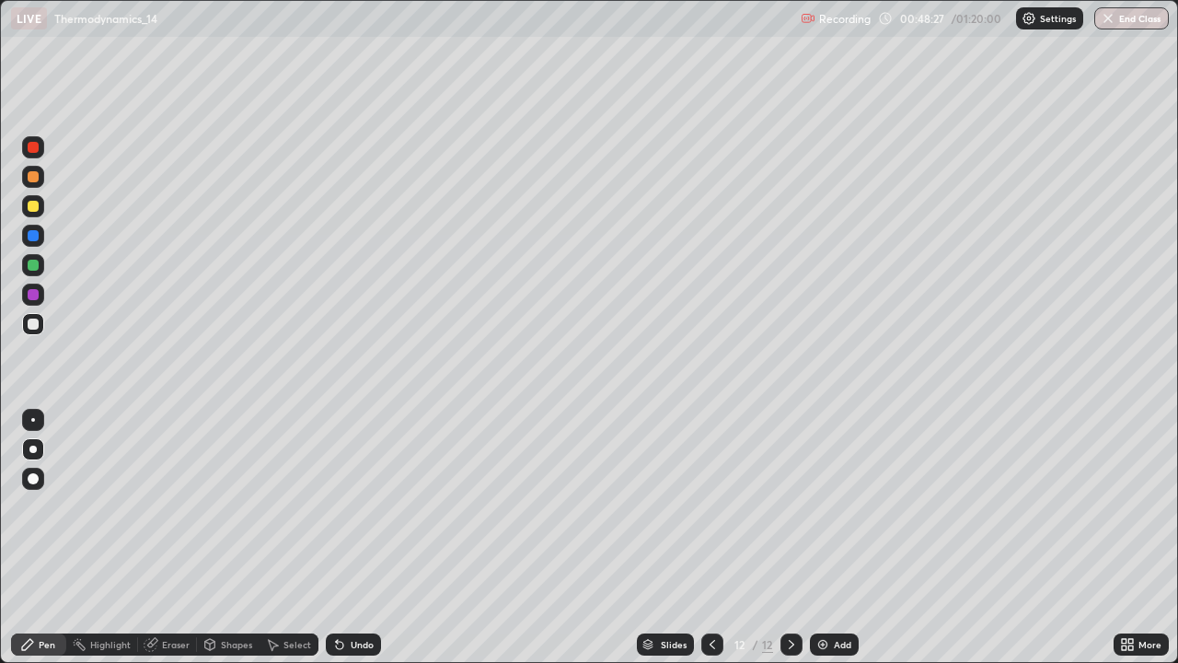
click at [24, 296] on div at bounding box center [33, 295] width 22 height 22
click at [31, 324] on div at bounding box center [33, 324] width 11 height 11
click at [29, 266] on div at bounding box center [33, 265] width 11 height 11
click at [343, 538] on div "Undo" at bounding box center [353, 644] width 55 height 22
click at [32, 319] on div at bounding box center [33, 324] width 11 height 11
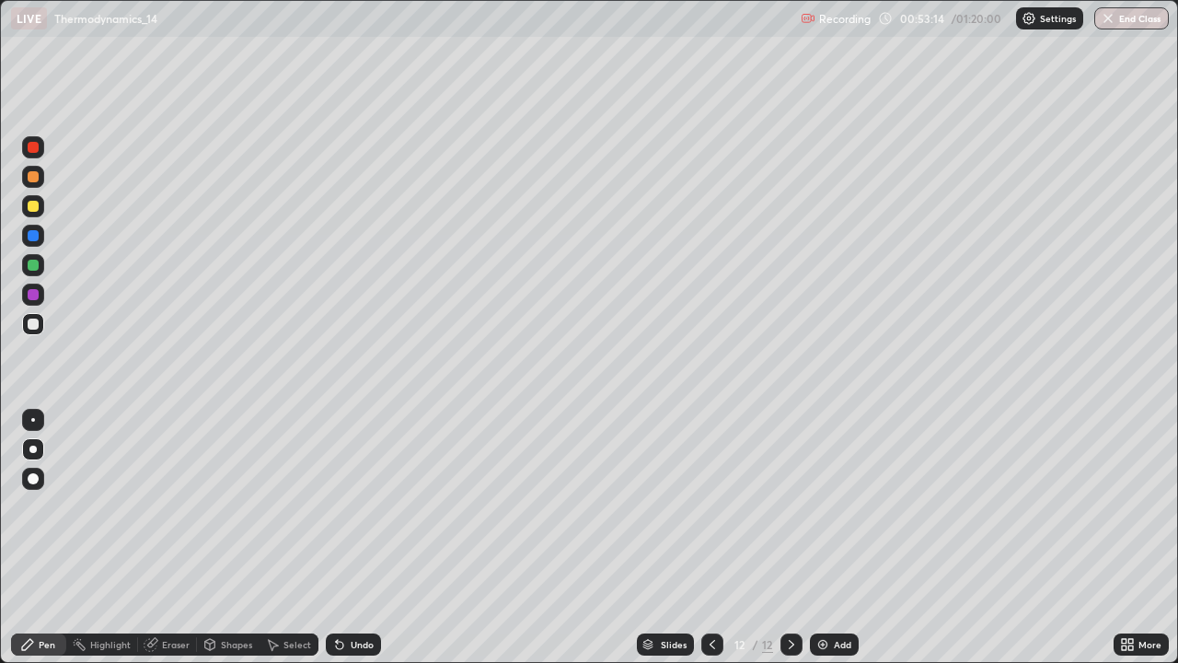
click at [39, 290] on div at bounding box center [33, 295] width 22 height 22
click at [337, 538] on icon at bounding box center [339, 645] width 7 height 7
click at [347, 538] on div "Undo" at bounding box center [353, 644] width 55 height 22
click at [819, 538] on div "Add" at bounding box center [834, 644] width 49 height 22
click at [33, 326] on div at bounding box center [33, 324] width 11 height 11
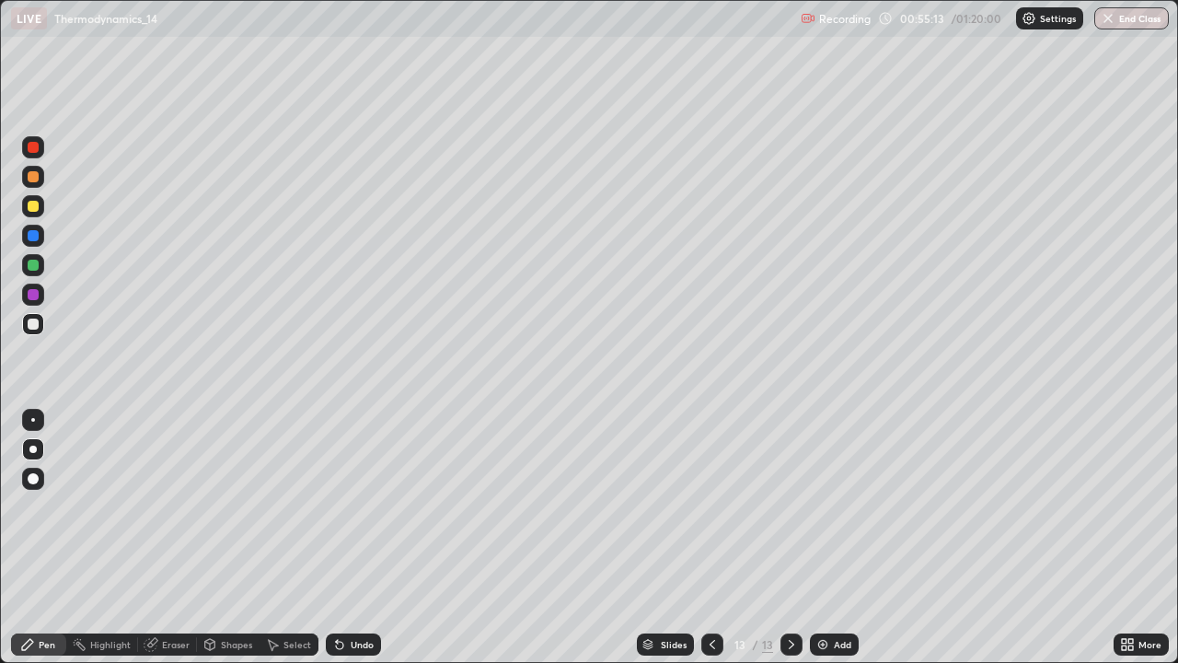
click at [353, 538] on div "Undo" at bounding box center [353, 644] width 55 height 22
click at [713, 538] on icon at bounding box center [712, 644] width 15 height 15
click at [799, 538] on div at bounding box center [792, 644] width 22 height 22
click at [32, 263] on div at bounding box center [33, 265] width 11 height 11
click at [836, 538] on div "Add" at bounding box center [842, 644] width 17 height 9
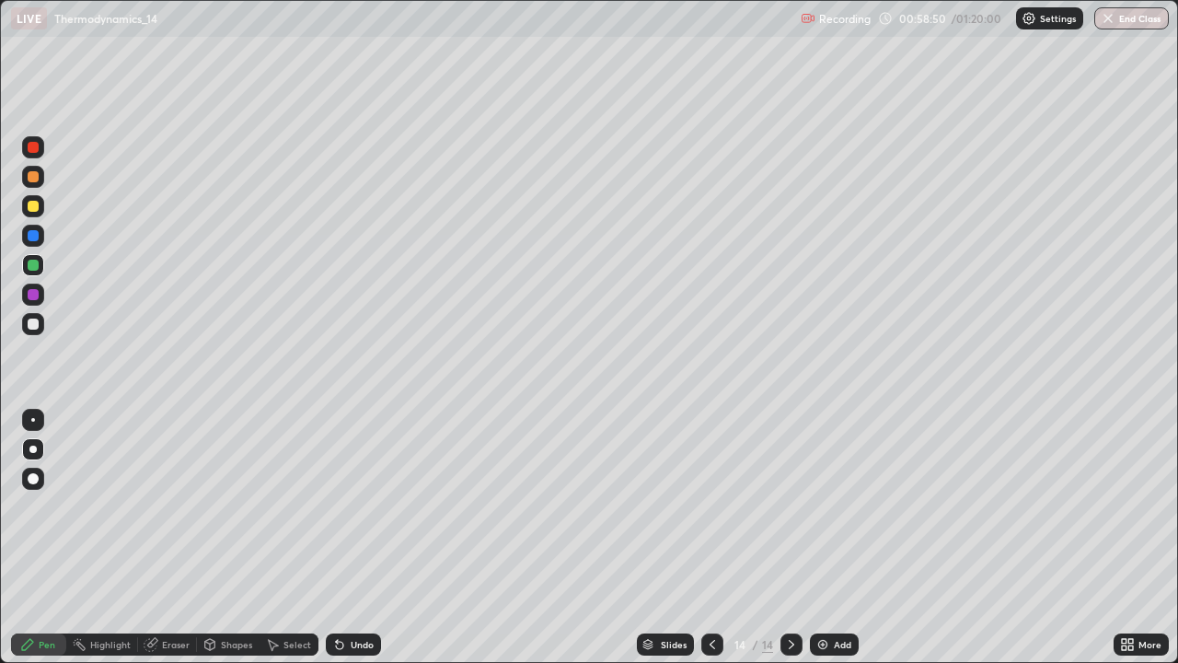
click at [33, 201] on div at bounding box center [33, 206] width 11 height 11
click at [38, 326] on div at bounding box center [33, 324] width 11 height 11
click at [347, 538] on div "Undo" at bounding box center [353, 644] width 55 height 22
click at [346, 538] on div "Undo" at bounding box center [353, 644] width 55 height 22
click at [337, 538] on icon at bounding box center [339, 645] width 7 height 7
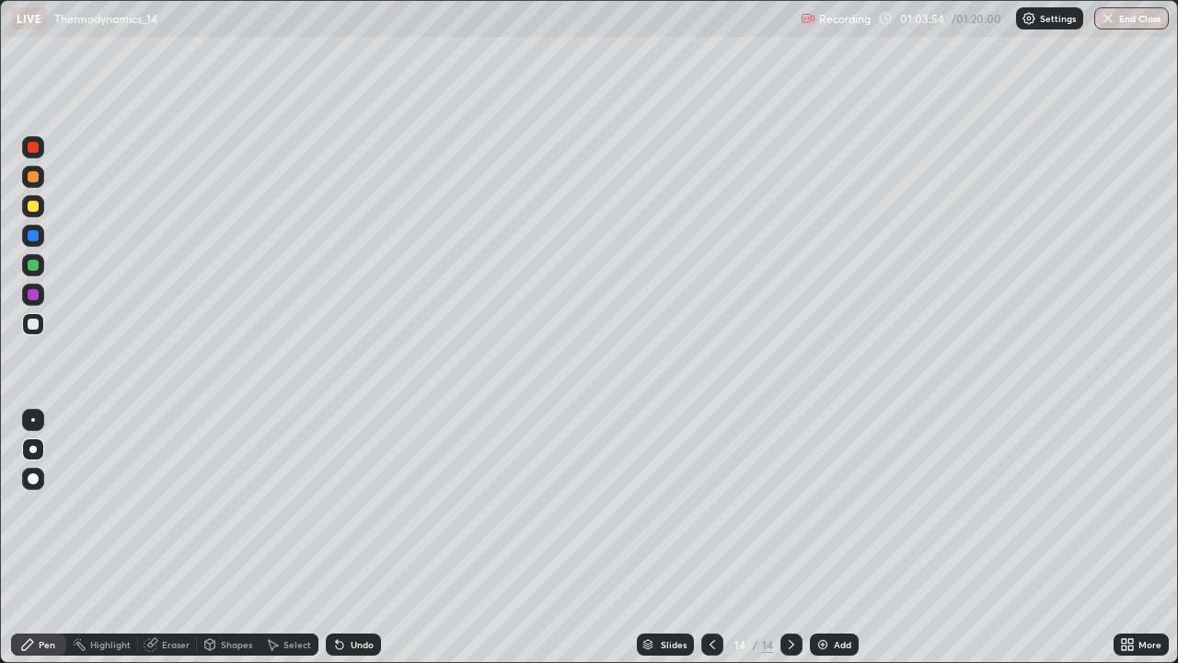
click at [37, 171] on div at bounding box center [33, 176] width 11 height 11
click at [34, 320] on div at bounding box center [33, 324] width 11 height 11
click at [29, 254] on div at bounding box center [33, 265] width 22 height 22
click at [37, 237] on div at bounding box center [33, 235] width 11 height 11
click at [343, 538] on icon at bounding box center [339, 644] width 15 height 15
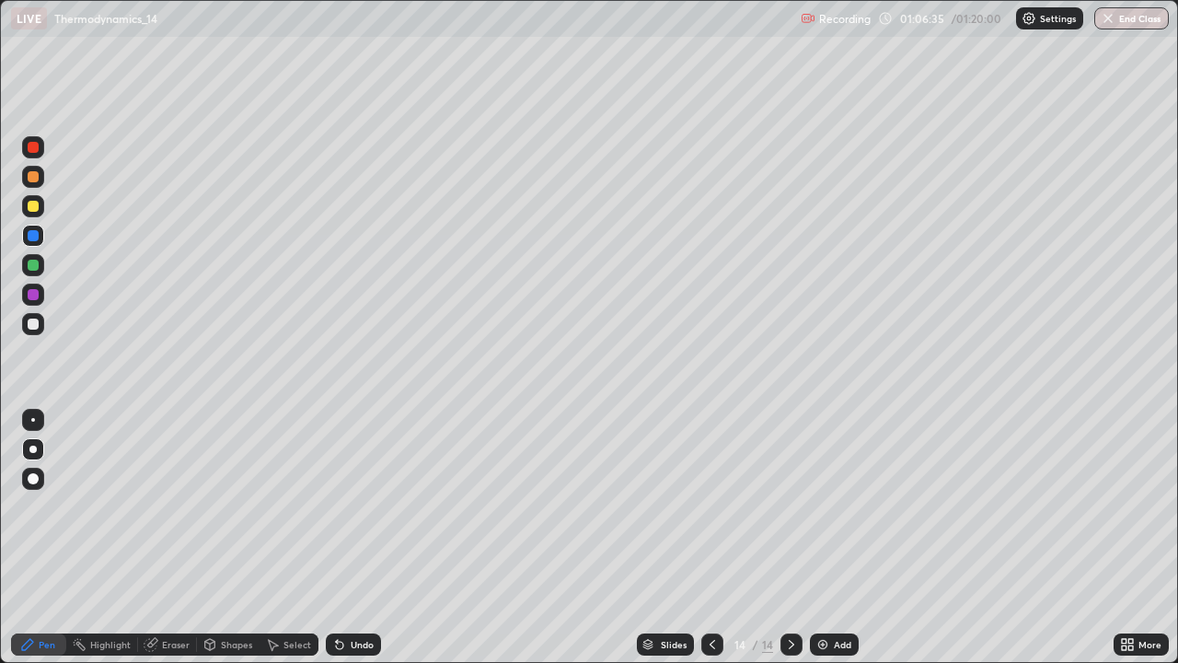
click at [829, 538] on div "Add" at bounding box center [834, 644] width 49 height 22
click at [36, 212] on div at bounding box center [33, 206] width 22 height 22
click at [32, 205] on div at bounding box center [33, 206] width 11 height 11
click at [35, 174] on div at bounding box center [33, 176] width 11 height 11
click at [29, 325] on div at bounding box center [33, 324] width 11 height 11
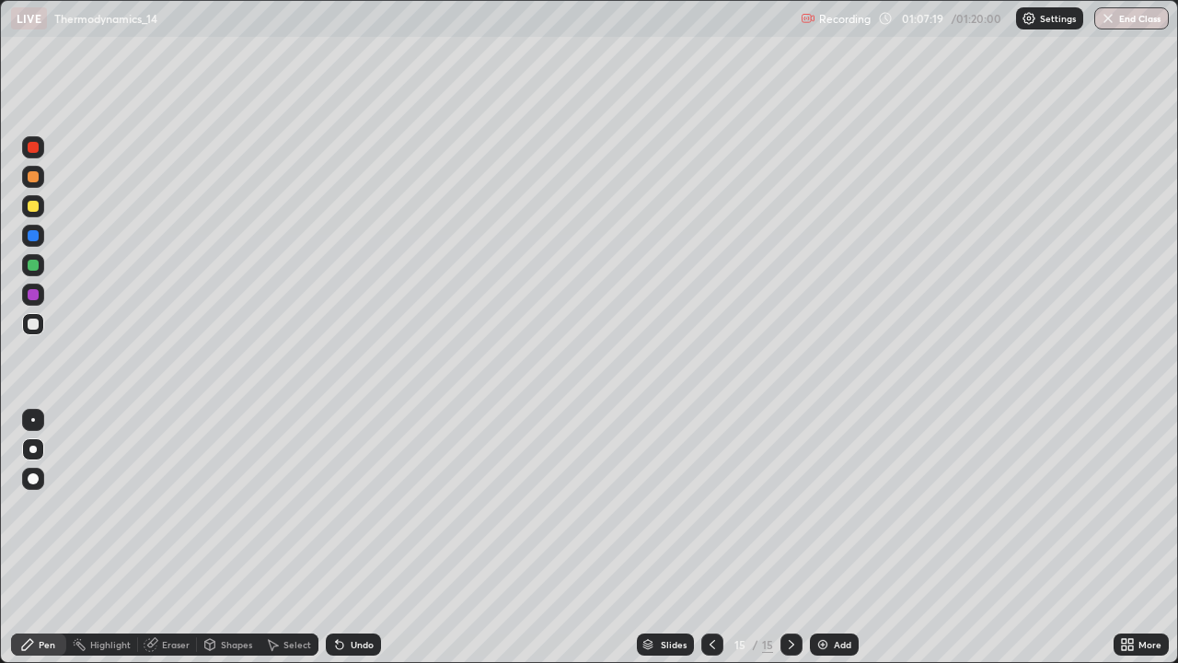
click at [31, 203] on div at bounding box center [33, 206] width 11 height 11
click at [30, 263] on div at bounding box center [33, 265] width 11 height 11
click at [282, 538] on div "Select" at bounding box center [289, 644] width 59 height 22
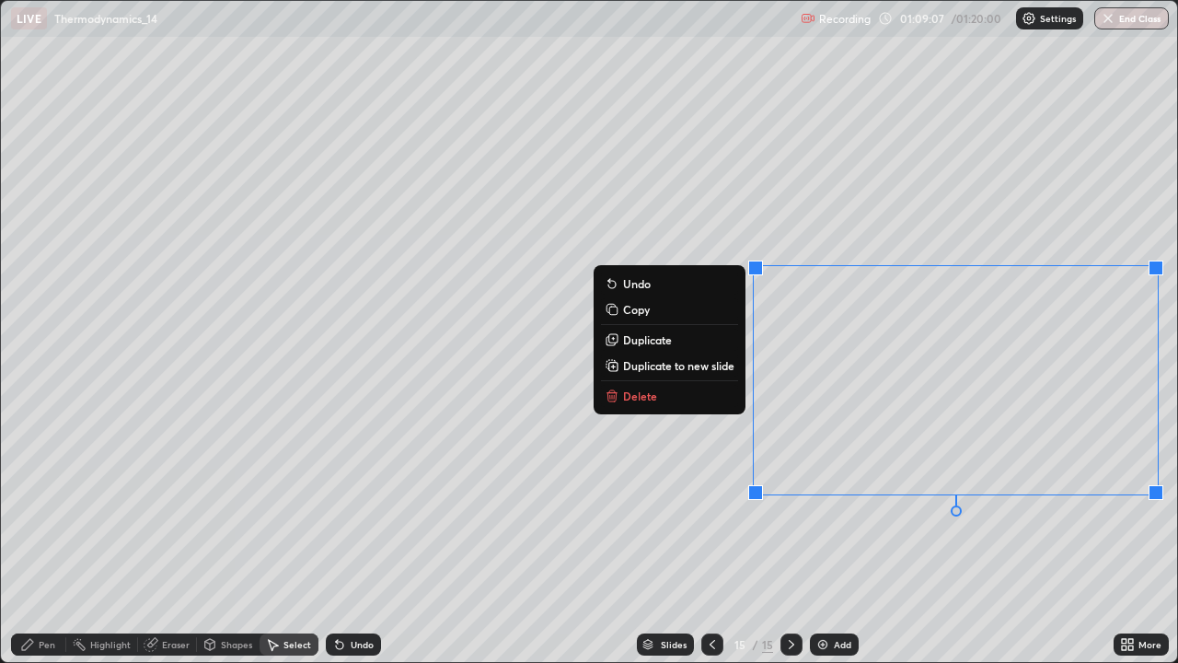
click at [625, 397] on p "Delete" at bounding box center [640, 395] width 34 height 15
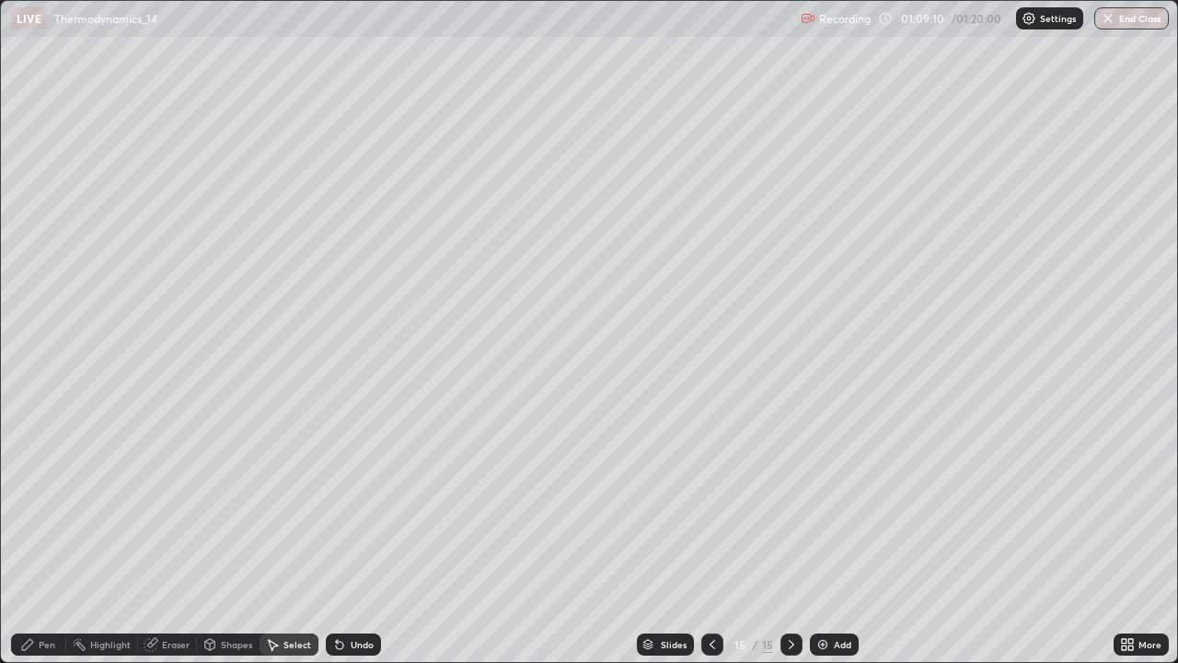
click at [34, 538] on icon at bounding box center [27, 644] width 15 height 15
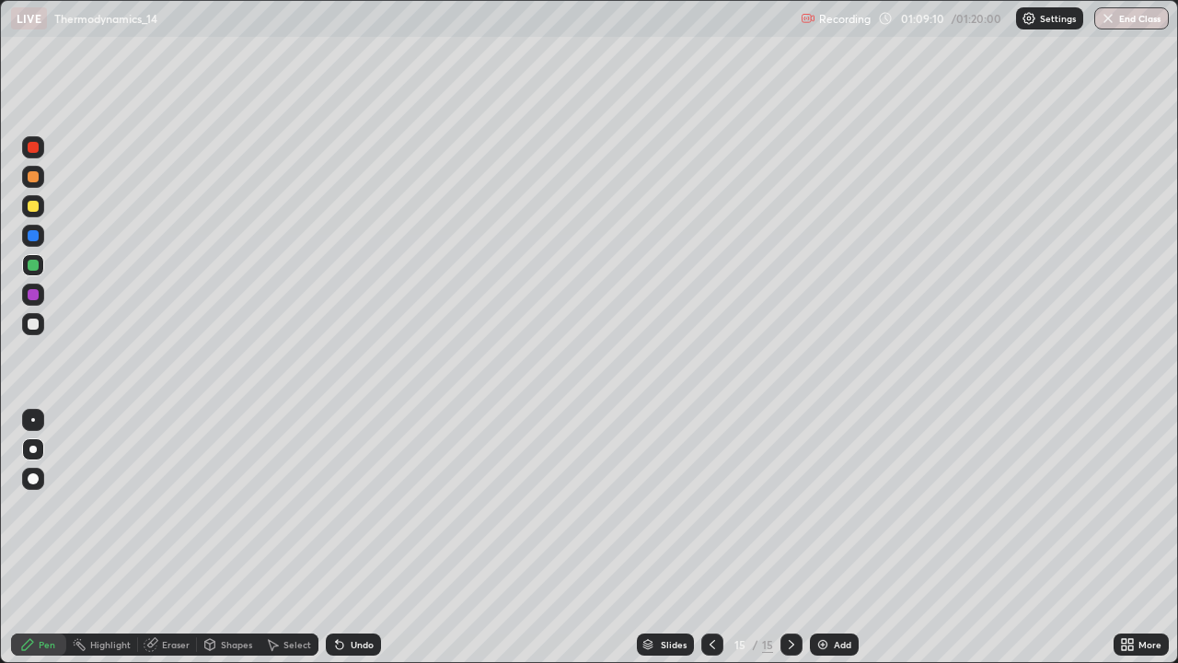
click at [35, 226] on div at bounding box center [33, 236] width 22 height 22
click at [31, 204] on div at bounding box center [33, 206] width 11 height 11
click at [36, 322] on div at bounding box center [33, 324] width 11 height 11
click at [841, 538] on div "Add" at bounding box center [842, 644] width 17 height 9
click at [26, 177] on div at bounding box center [33, 177] width 22 height 22
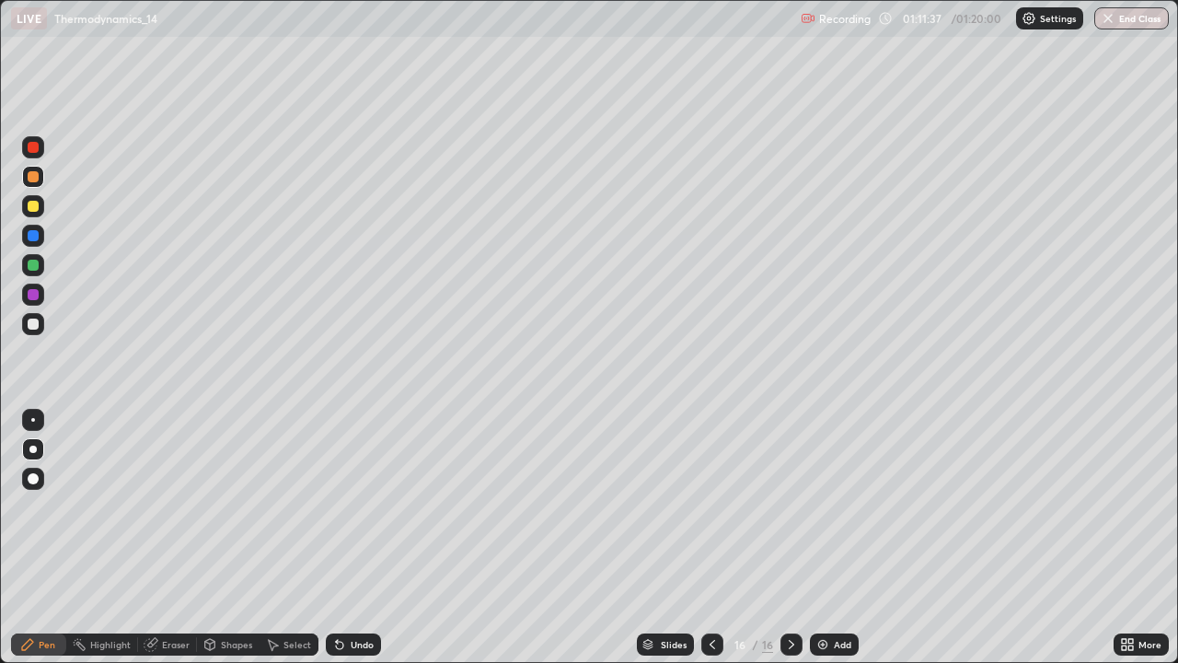
click at [351, 538] on div "Undo" at bounding box center [362, 644] width 23 height 9
click at [347, 538] on div "Undo" at bounding box center [353, 644] width 55 height 22
click at [33, 322] on div at bounding box center [33, 324] width 11 height 11
click at [830, 538] on div "Add" at bounding box center [834, 644] width 49 height 22
click at [353, 538] on div "Undo" at bounding box center [353, 644] width 55 height 22
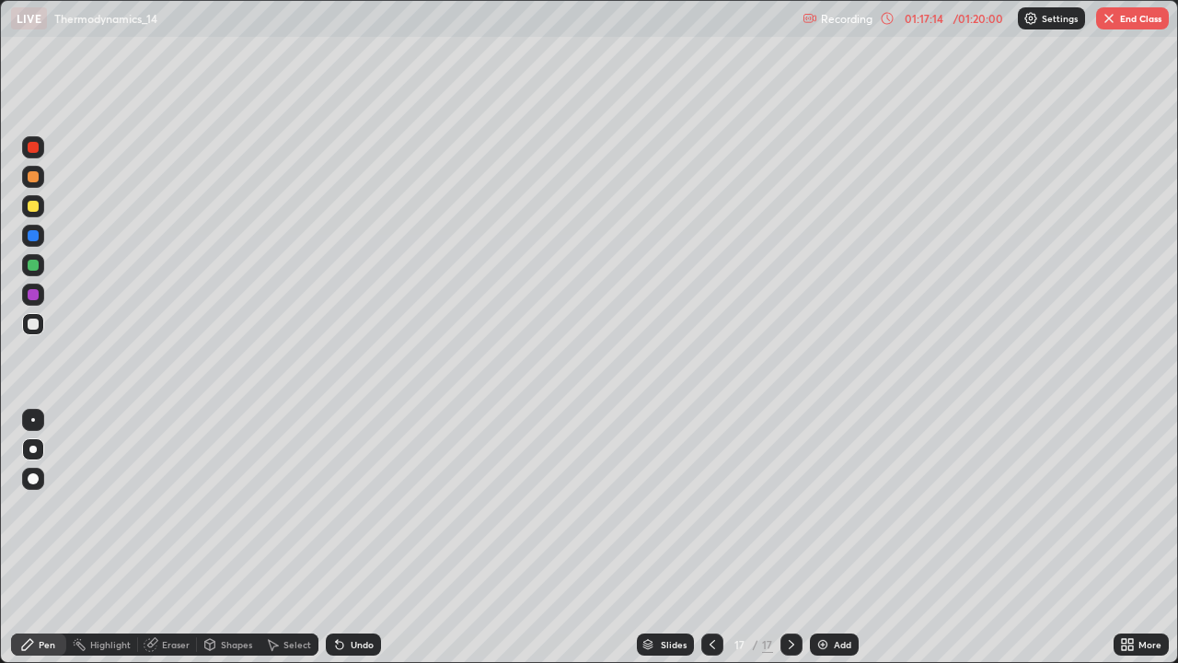
click at [30, 296] on div at bounding box center [33, 294] width 11 height 11
click at [32, 322] on div at bounding box center [33, 324] width 11 height 11
click at [24, 538] on div at bounding box center [32, 515] width 29 height 221
click at [1121, 21] on button "End Class" at bounding box center [1132, 18] width 73 height 22
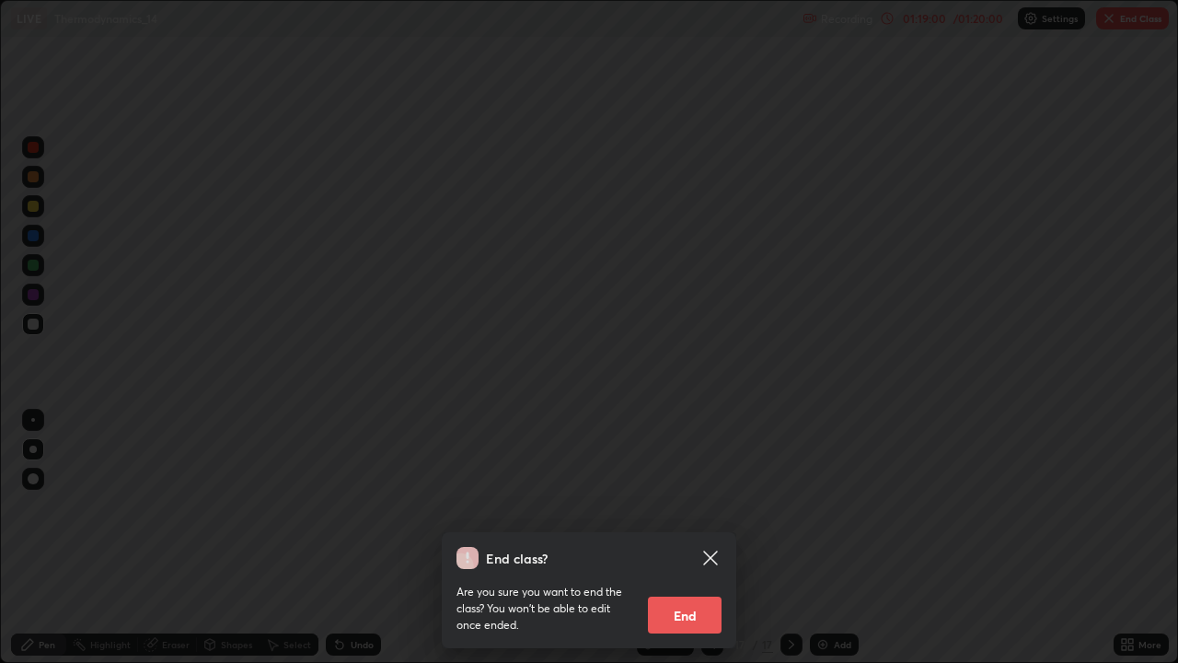
click at [694, 538] on button "End" at bounding box center [685, 615] width 74 height 37
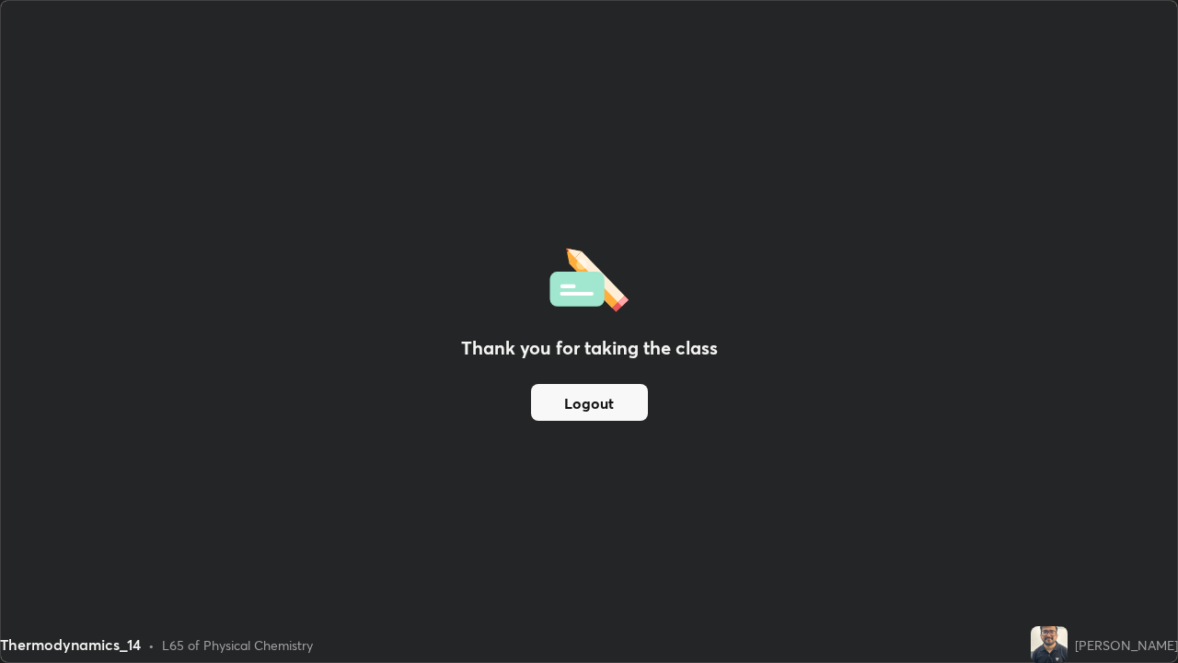
click at [622, 400] on button "Logout" at bounding box center [589, 402] width 117 height 37
click at [608, 406] on button "Logout" at bounding box center [589, 402] width 117 height 37
click at [605, 405] on button "Logout" at bounding box center [589, 402] width 117 height 37
click at [1075, 538] on div "Thank you for taking the class Logout" at bounding box center [589, 331] width 1176 height 661
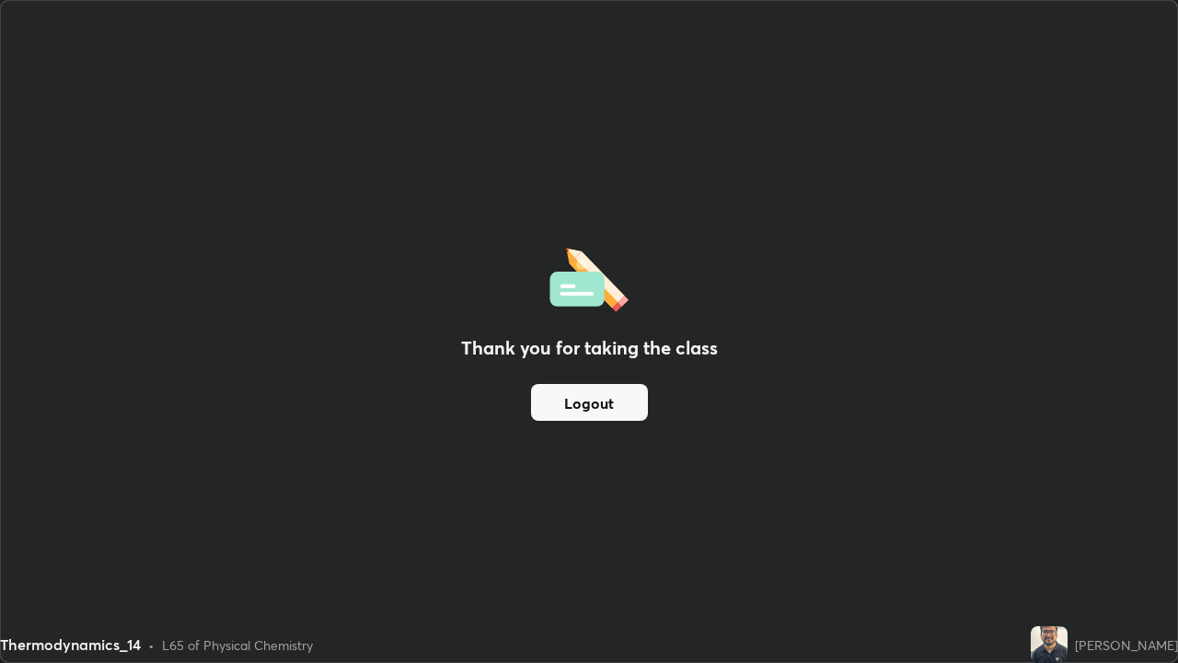
click at [608, 402] on button "Logout" at bounding box center [589, 402] width 117 height 37
click at [609, 402] on button "Logout" at bounding box center [589, 402] width 117 height 37
click at [1068, 538] on img at bounding box center [1049, 644] width 37 height 37
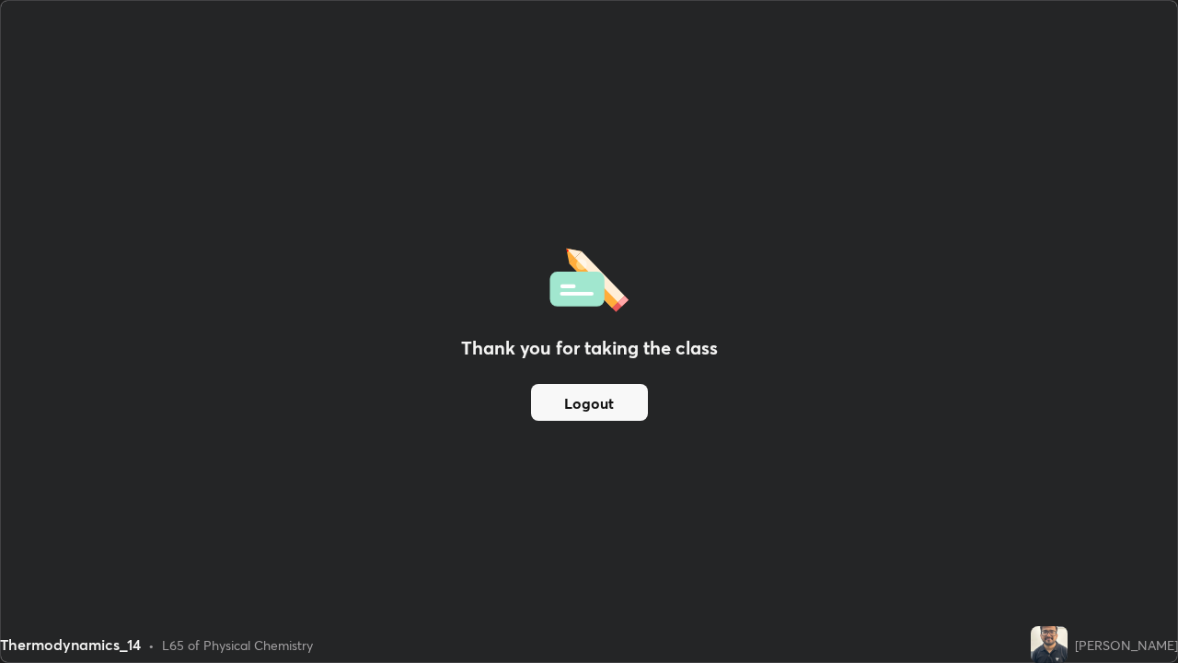
click at [1068, 538] on img at bounding box center [1049, 644] width 37 height 37
click at [1107, 538] on div "[PERSON_NAME]" at bounding box center [1126, 644] width 103 height 19
click at [1111, 538] on div "[PERSON_NAME]" at bounding box center [1126, 644] width 103 height 19
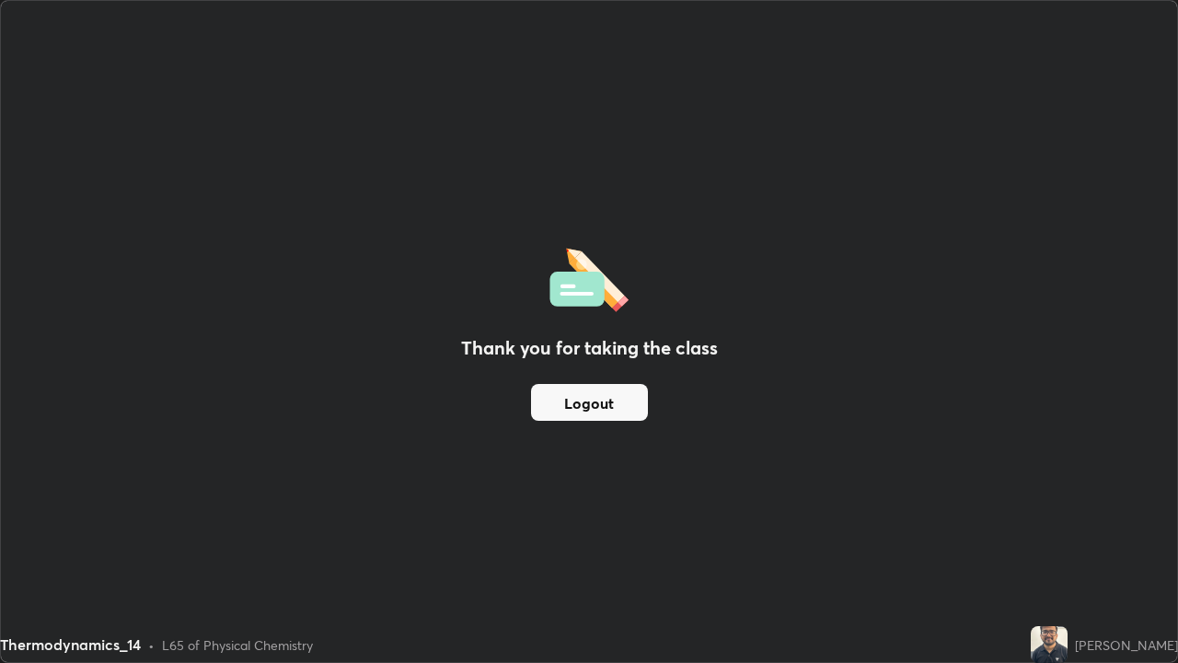
click at [580, 407] on button "Logout" at bounding box center [589, 402] width 117 height 37
click at [588, 420] on button "Logout" at bounding box center [589, 402] width 117 height 37
click at [574, 400] on button "Logout" at bounding box center [589, 402] width 117 height 37
click at [578, 404] on button "Logout" at bounding box center [589, 402] width 117 height 37
click at [574, 407] on button "Logout" at bounding box center [589, 402] width 117 height 37
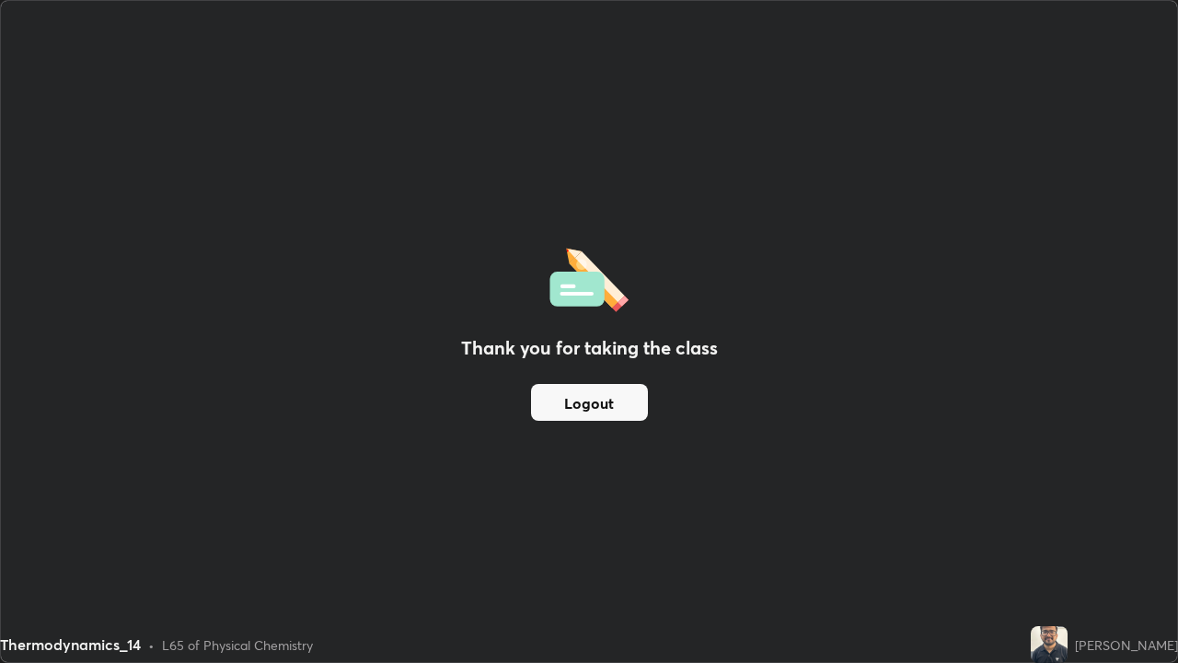
click at [570, 407] on button "Logout" at bounding box center [589, 402] width 117 height 37
click at [568, 405] on button "Logout" at bounding box center [589, 402] width 117 height 37
click at [574, 406] on button "Logout" at bounding box center [589, 402] width 117 height 37
click at [582, 407] on button "Logout" at bounding box center [589, 402] width 117 height 37
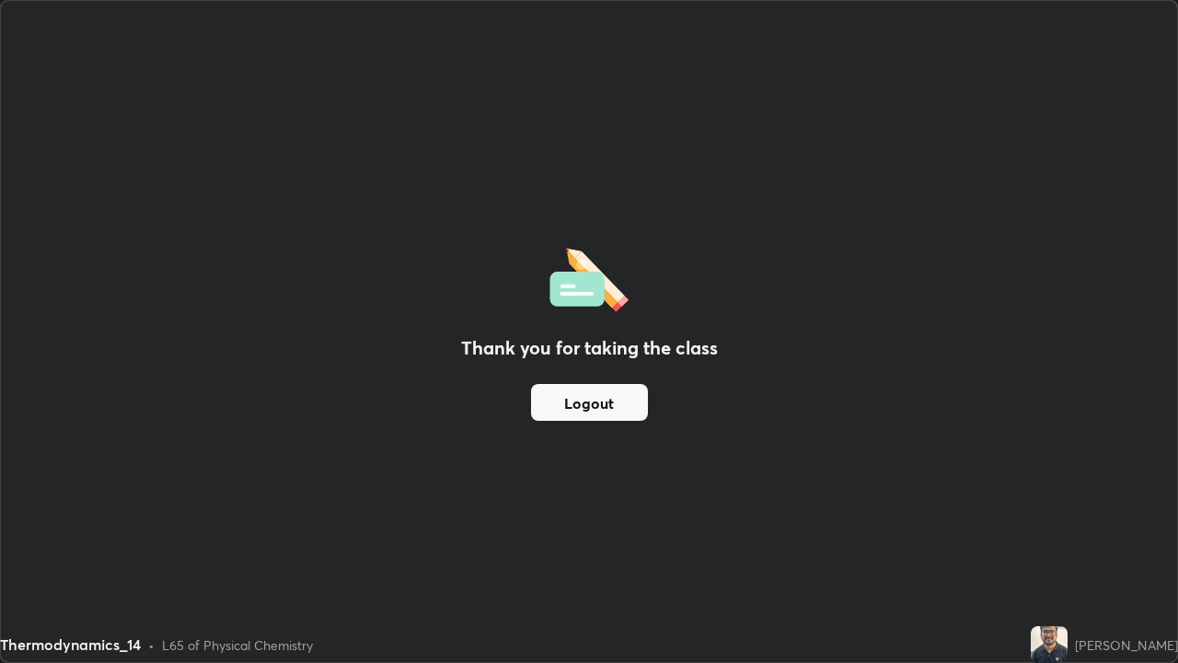
click at [591, 405] on button "Logout" at bounding box center [589, 402] width 117 height 37
click at [595, 403] on button "Logout" at bounding box center [589, 402] width 117 height 37
click at [595, 398] on button "Logout" at bounding box center [589, 402] width 117 height 37
click at [814, 365] on div "Thank you for taking the class Logout" at bounding box center [589, 331] width 1176 height 661
click at [1125, 213] on div "Thank you for taking the class Logout" at bounding box center [589, 331] width 1176 height 661
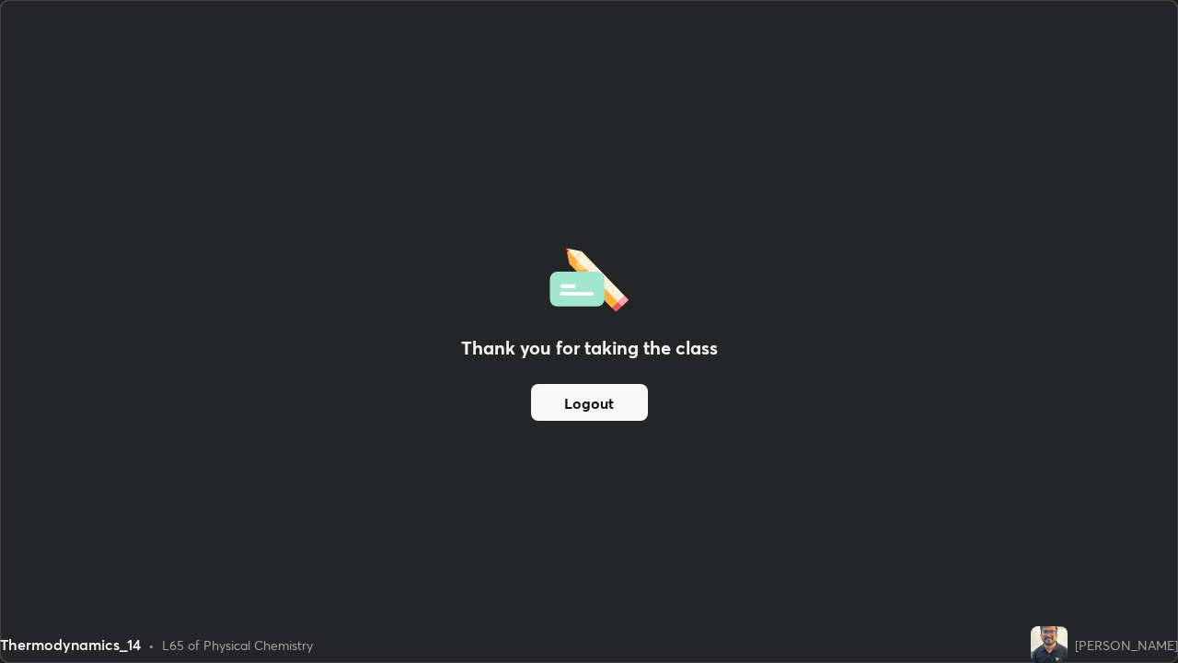
click at [1109, 169] on div "Thank you for taking the class Logout" at bounding box center [589, 331] width 1176 height 661
click at [1068, 538] on img at bounding box center [1049, 644] width 37 height 37
click at [626, 409] on button "Logout" at bounding box center [589, 402] width 117 height 37
click at [623, 403] on button "Logout" at bounding box center [589, 402] width 117 height 37
click at [630, 402] on button "Logout" at bounding box center [589, 402] width 117 height 37
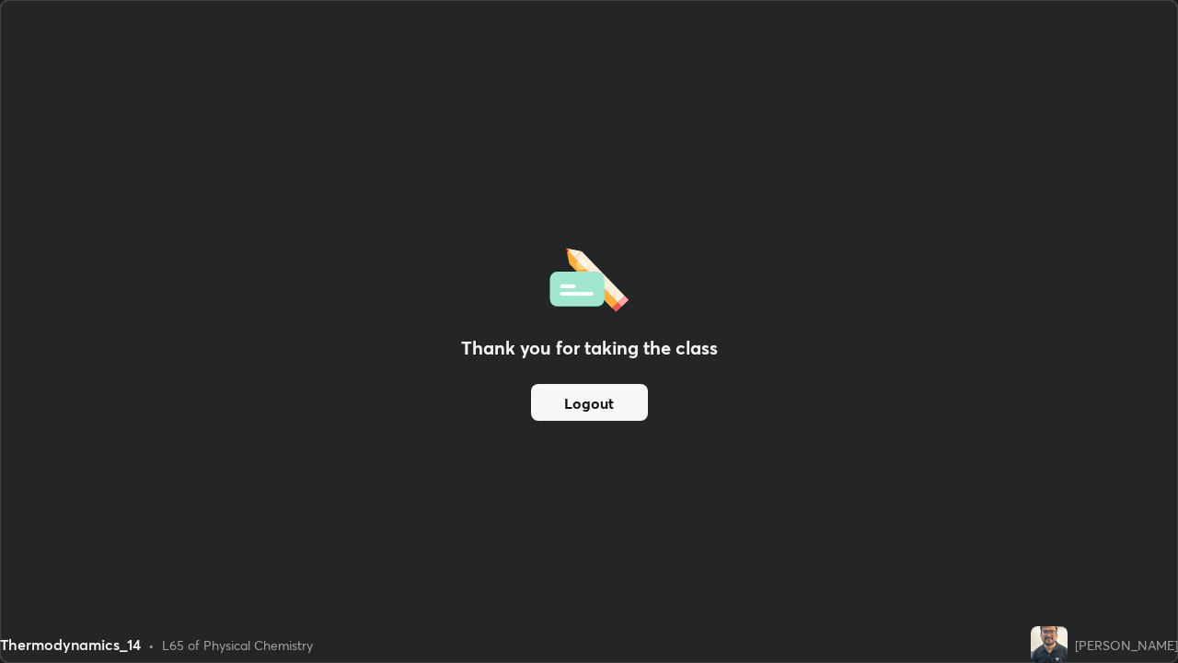
click at [632, 405] on button "Logout" at bounding box center [589, 402] width 117 height 37
click at [632, 409] on button "Logout" at bounding box center [589, 402] width 117 height 37
click at [619, 405] on button "Logout" at bounding box center [589, 402] width 117 height 37
click at [616, 405] on button "Logout" at bounding box center [589, 402] width 117 height 37
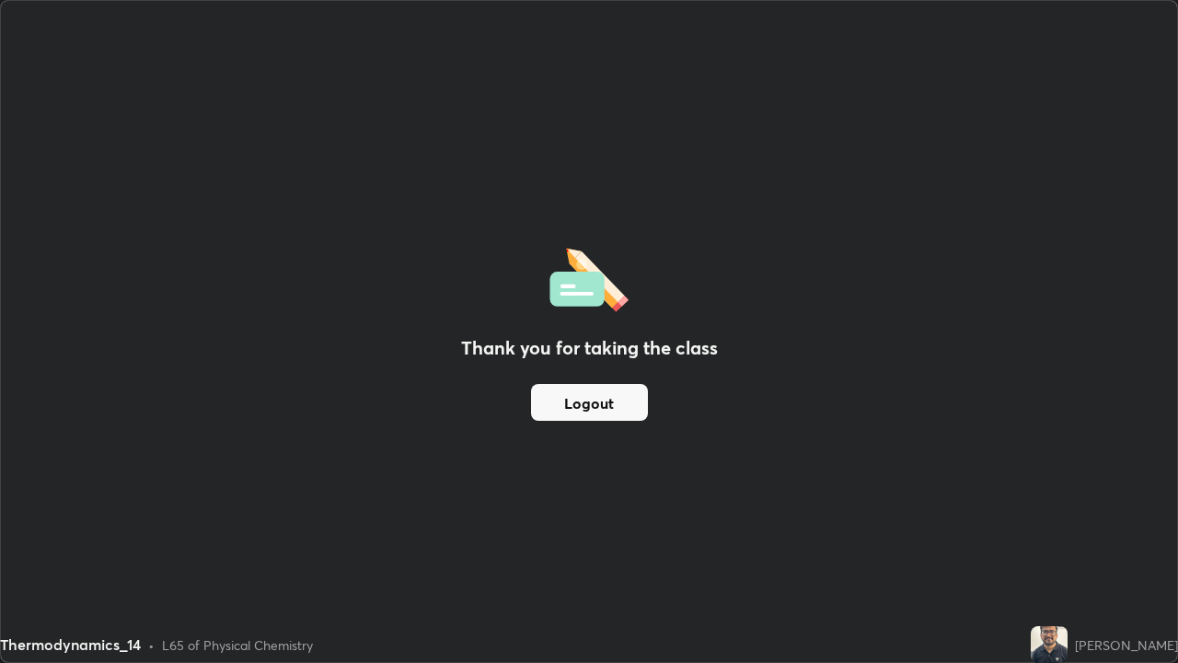
click at [614, 408] on button "Logout" at bounding box center [589, 402] width 117 height 37
click at [620, 405] on button "Logout" at bounding box center [589, 402] width 117 height 37
click at [625, 405] on button "Logout" at bounding box center [589, 402] width 117 height 37
click at [632, 403] on button "Logout" at bounding box center [589, 402] width 117 height 37
click at [635, 402] on button "Logout" at bounding box center [589, 402] width 117 height 37
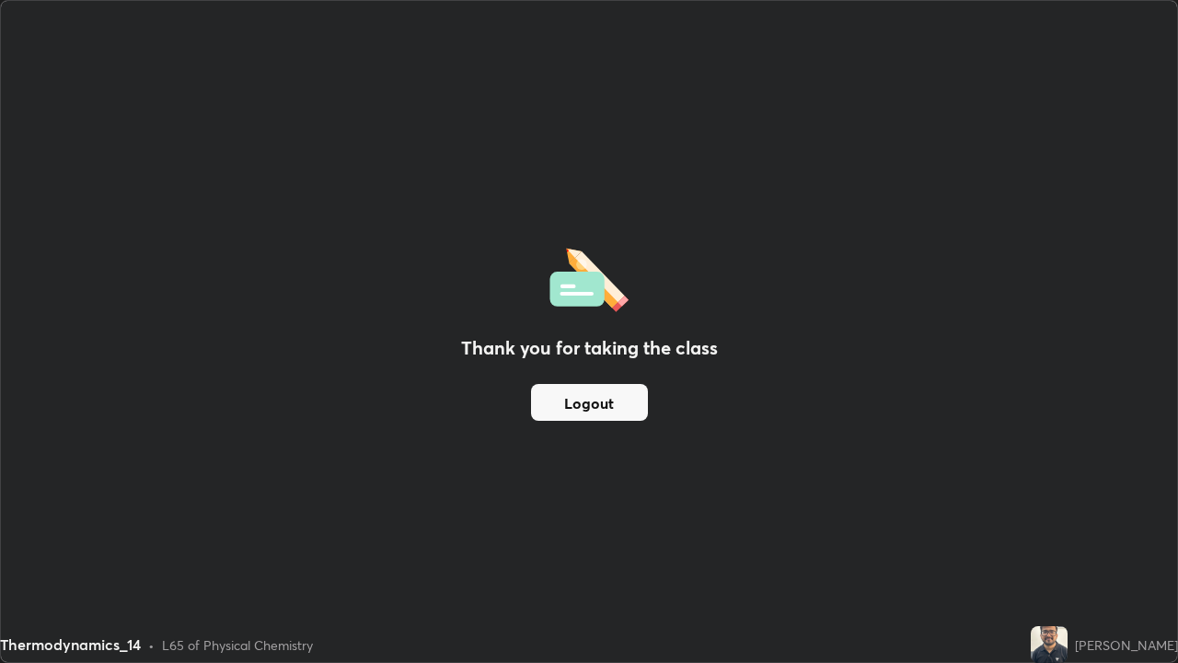
click at [628, 407] on button "Logout" at bounding box center [589, 402] width 117 height 37
click at [643, 405] on button "Logout" at bounding box center [589, 402] width 117 height 37
click at [1068, 538] on img at bounding box center [1049, 644] width 37 height 37
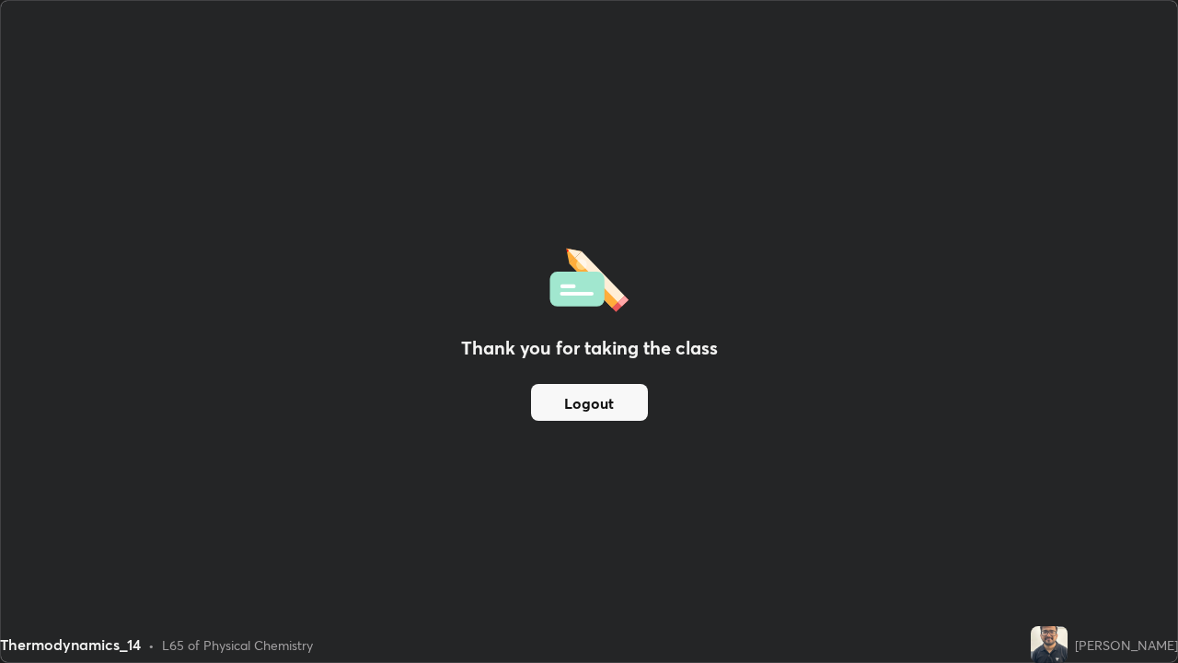
click at [788, 504] on div "Thank you for taking the class Logout" at bounding box center [589, 331] width 1176 height 661
click at [1143, 538] on div "[PERSON_NAME]" at bounding box center [1126, 644] width 103 height 19
click at [751, 538] on div "Thermodynamics_14 • L65 of Physical Chemistry" at bounding box center [512, 644] width 1024 height 37
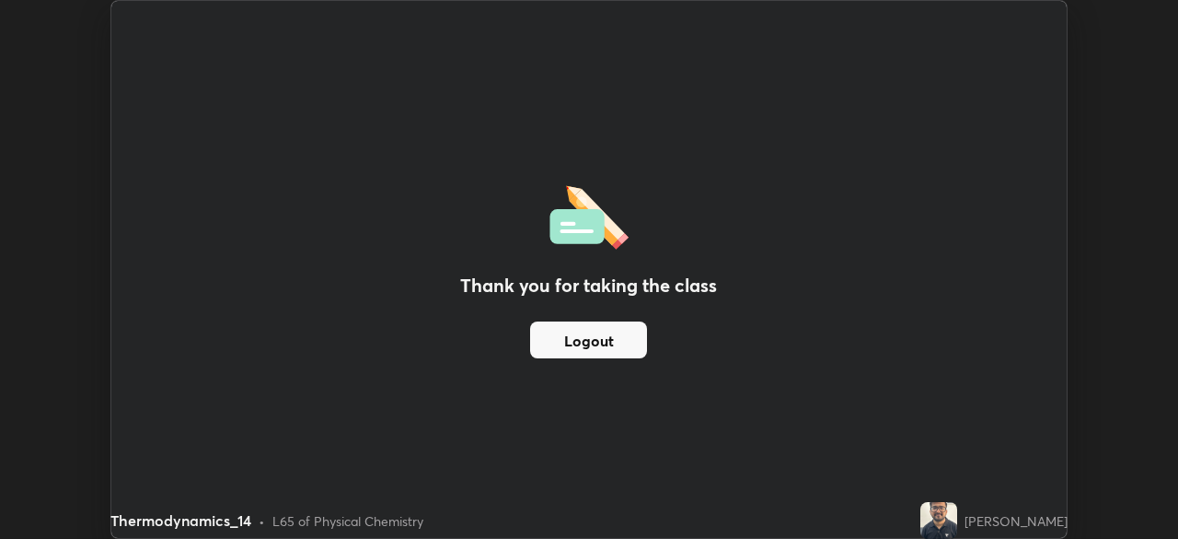
scroll to position [91517, 90878]
